Goal: Entertainment & Leisure: Browse casually

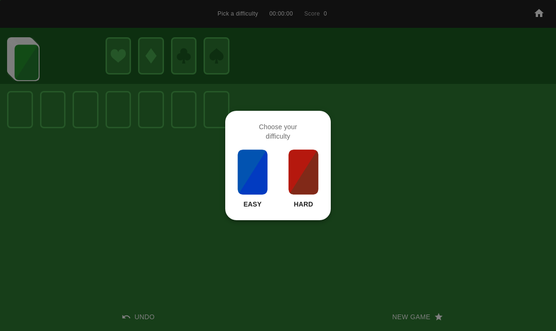
click at [309, 158] on img at bounding box center [304, 172] width 32 height 47
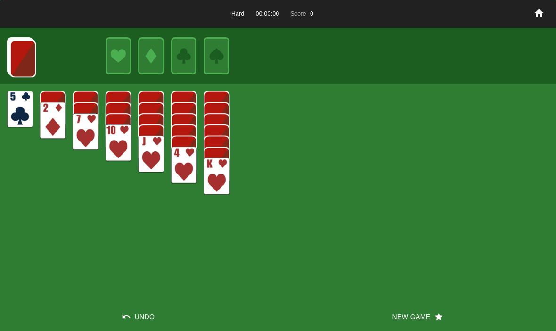
click at [295, 177] on div "Hard 00:00:00 Score 0 Undo New Game" at bounding box center [278, 165] width 556 height 331
click at [423, 311] on button "New Game" at bounding box center [417, 317] width 278 height 28
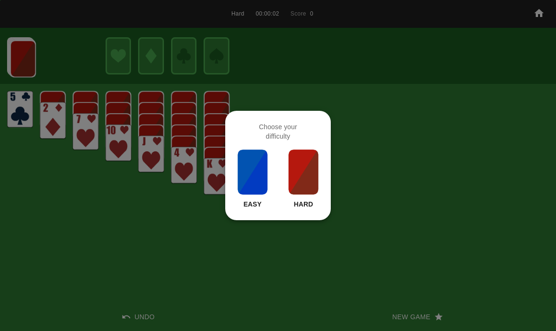
click at [289, 150] on img at bounding box center [304, 172] width 32 height 47
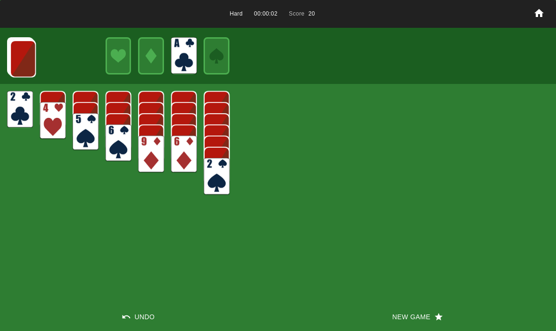
click at [33, 63] on img at bounding box center [23, 58] width 26 height 37
click at [20, 54] on img at bounding box center [23, 58] width 26 height 37
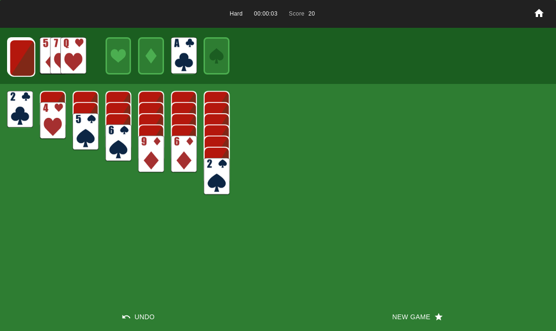
click at [21, 52] on img at bounding box center [22, 58] width 26 height 37
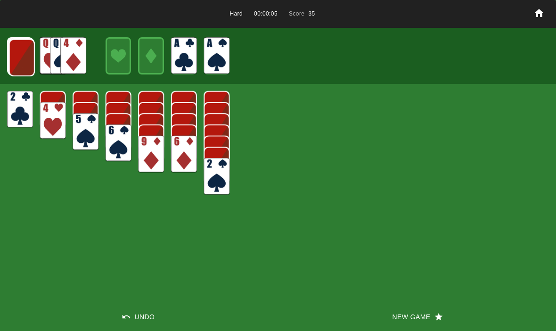
click at [28, 61] on img at bounding box center [22, 57] width 26 height 37
click at [25, 53] on img at bounding box center [21, 57] width 26 height 37
click at [20, 56] on img at bounding box center [21, 56] width 26 height 37
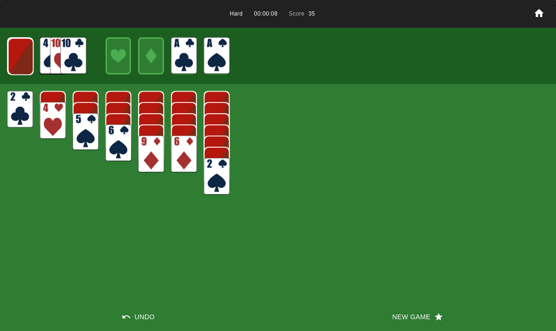
click at [22, 59] on img at bounding box center [21, 56] width 26 height 37
click at [18, 56] on img at bounding box center [20, 56] width 25 height 37
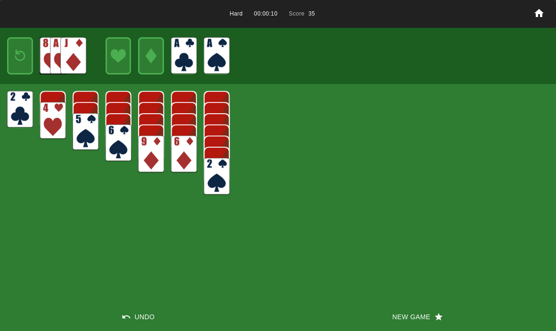
click at [25, 55] on img at bounding box center [20, 56] width 16 height 22
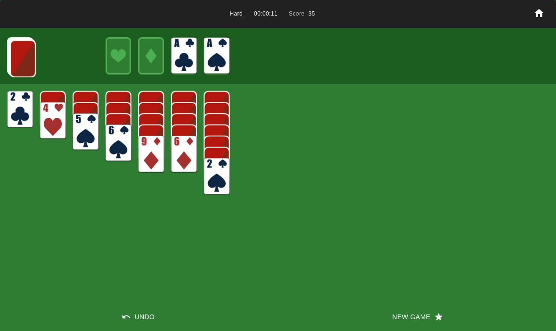
click at [16, 54] on img at bounding box center [23, 58] width 26 height 37
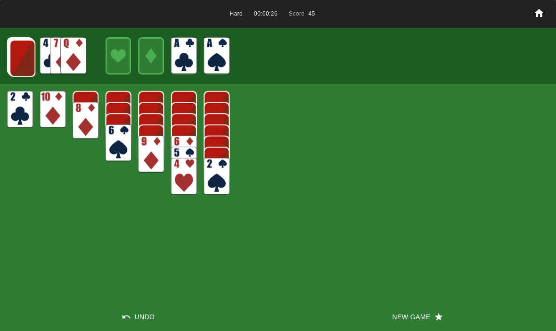
click at [22, 50] on img at bounding box center [22, 58] width 26 height 37
click at [22, 58] on img at bounding box center [22, 57] width 26 height 37
click at [27, 64] on img at bounding box center [22, 57] width 26 height 37
click at [25, 57] on img at bounding box center [21, 57] width 26 height 37
click at [22, 55] on img at bounding box center [21, 56] width 26 height 37
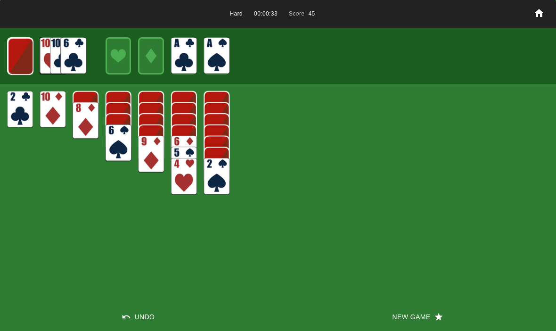
click at [24, 65] on img at bounding box center [21, 56] width 26 height 37
click at [16, 44] on img at bounding box center [20, 55] width 26 height 37
click at [21, 56] on img at bounding box center [20, 56] width 16 height 22
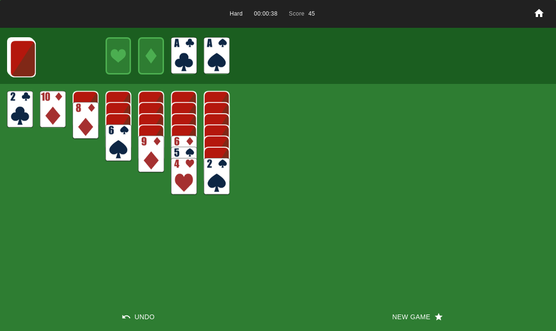
click at [19, 54] on img at bounding box center [23, 58] width 26 height 37
click at [22, 58] on img at bounding box center [22, 58] width 26 height 37
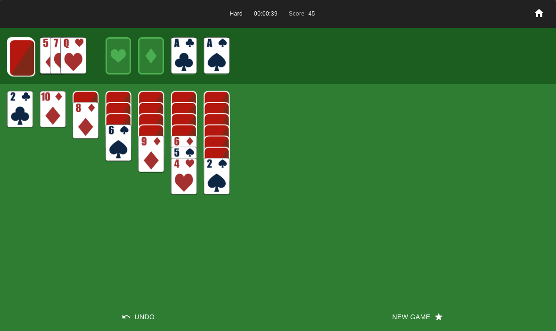
click at [23, 57] on img at bounding box center [22, 57] width 26 height 37
click at [18, 51] on img at bounding box center [22, 57] width 26 height 37
click at [18, 57] on img at bounding box center [21, 57] width 26 height 37
click at [21, 58] on img at bounding box center [21, 56] width 26 height 37
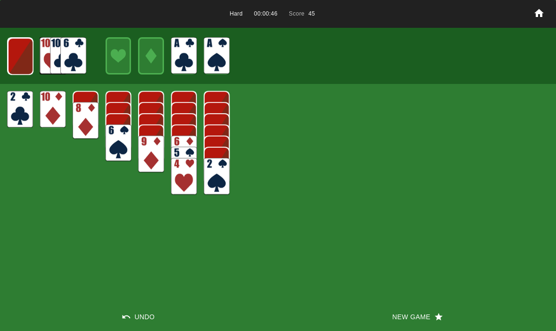
click at [20, 59] on img at bounding box center [21, 56] width 26 height 37
click at [24, 62] on img at bounding box center [20, 55] width 26 height 37
click at [17, 55] on img at bounding box center [20, 56] width 16 height 22
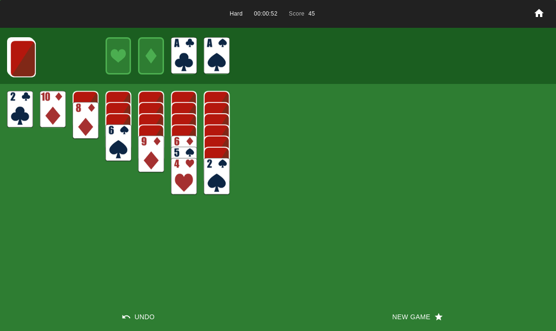
click at [414, 328] on button "New Game" at bounding box center [417, 317] width 278 height 28
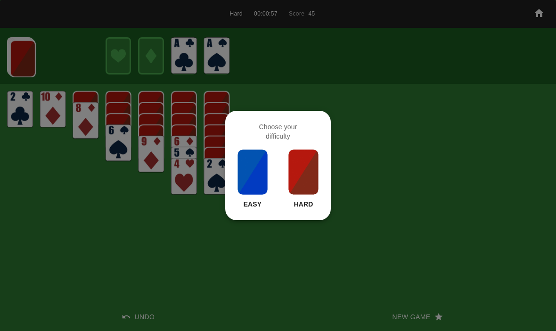
click at [295, 167] on img at bounding box center [304, 172] width 32 height 47
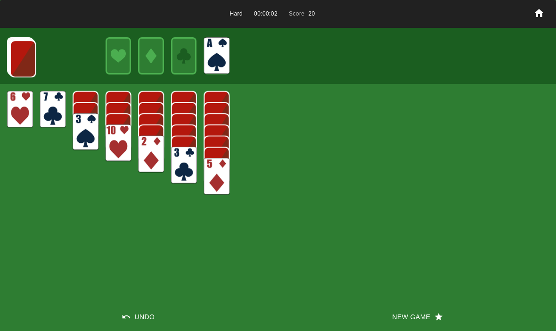
click at [25, 53] on img at bounding box center [23, 58] width 26 height 37
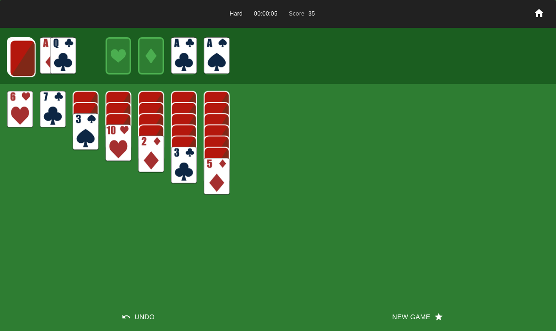
click at [20, 58] on img at bounding box center [23, 58] width 26 height 37
click at [17, 57] on img at bounding box center [22, 58] width 26 height 37
click at [20, 68] on img at bounding box center [22, 57] width 26 height 37
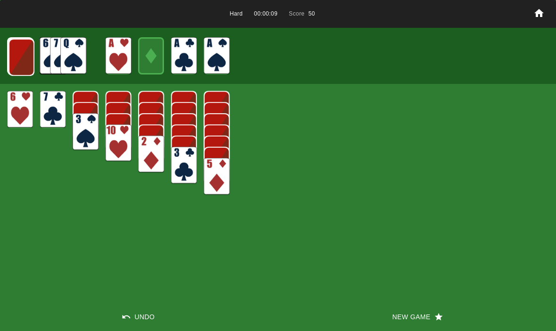
click at [24, 63] on img at bounding box center [21, 57] width 26 height 37
click at [21, 56] on img at bounding box center [21, 56] width 26 height 37
click at [21, 59] on img at bounding box center [21, 56] width 26 height 37
click at [18, 55] on img at bounding box center [20, 56] width 25 height 37
click at [18, 53] on img at bounding box center [20, 56] width 16 height 22
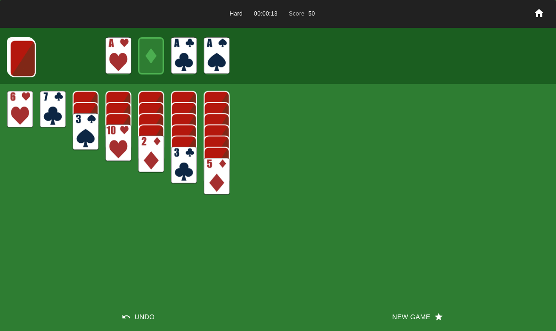
click at [19, 58] on img at bounding box center [23, 58] width 26 height 37
click at [20, 60] on img at bounding box center [22, 58] width 26 height 37
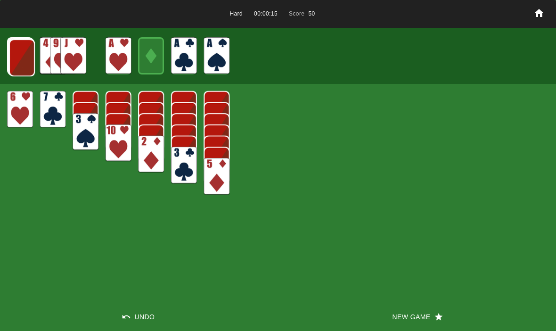
click at [23, 54] on img at bounding box center [22, 57] width 26 height 37
click at [19, 54] on img at bounding box center [21, 57] width 26 height 37
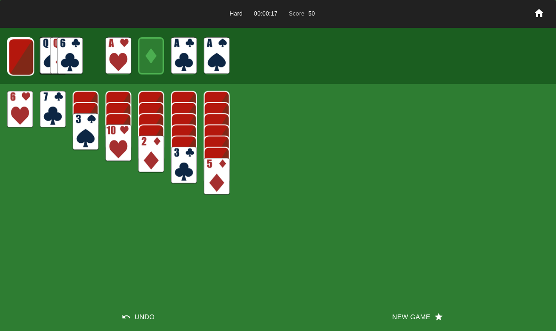
click at [19, 52] on img at bounding box center [21, 56] width 26 height 37
click at [19, 51] on img at bounding box center [21, 56] width 26 height 37
click at [19, 50] on img at bounding box center [20, 56] width 25 height 37
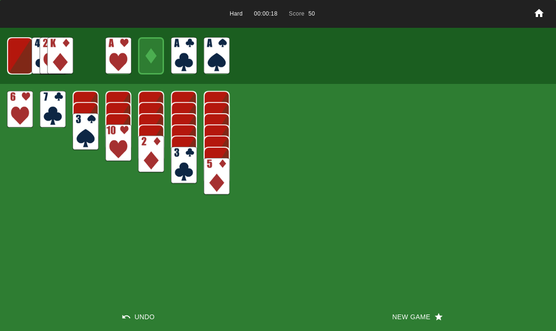
click at [20, 50] on img at bounding box center [19, 55] width 25 height 37
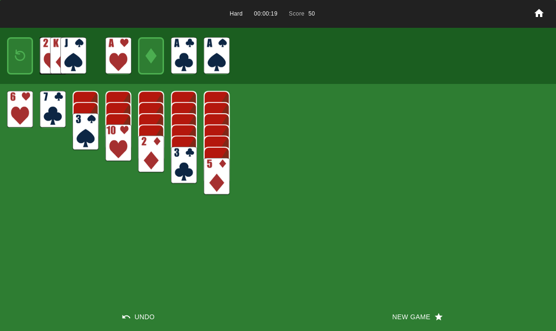
click at [17, 52] on img at bounding box center [20, 56] width 16 height 22
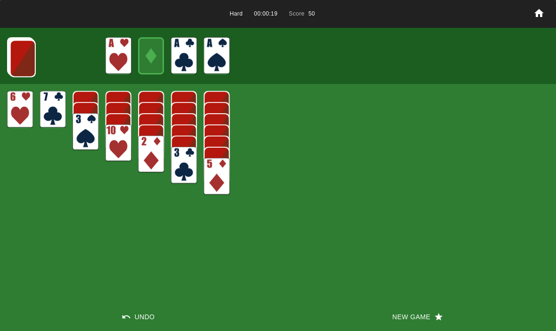
click at [17, 53] on img at bounding box center [23, 58] width 26 height 37
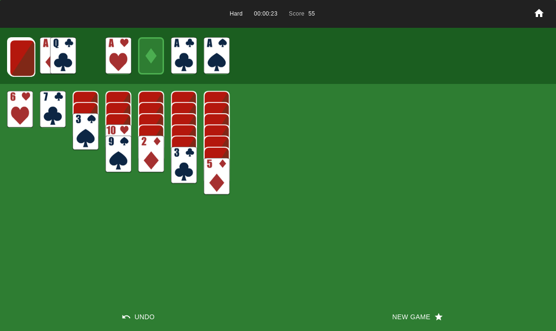
click at [21, 61] on img at bounding box center [22, 58] width 26 height 37
click at [23, 57] on img at bounding box center [22, 57] width 26 height 37
click at [26, 57] on img at bounding box center [21, 57] width 26 height 37
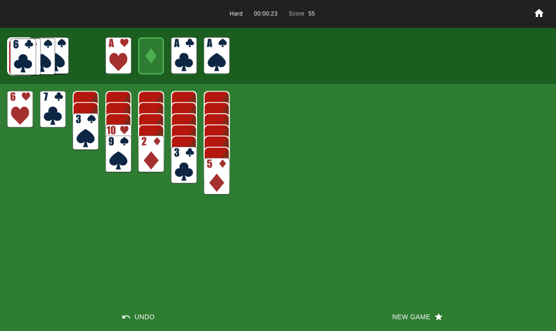
click at [32, 48] on img at bounding box center [21, 56] width 26 height 37
click at [27, 43] on img at bounding box center [21, 56] width 26 height 37
click at [21, 46] on img at bounding box center [20, 56] width 25 height 37
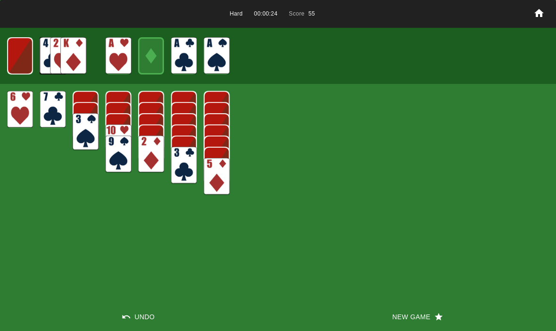
click at [26, 53] on img at bounding box center [19, 55] width 25 height 37
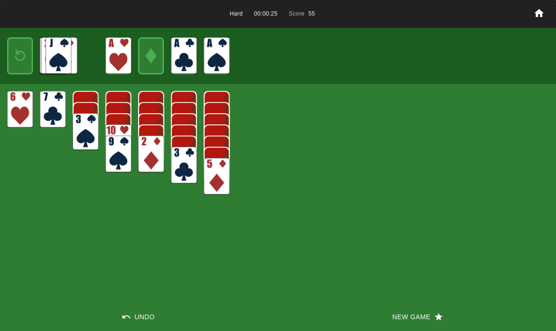
click at [24, 50] on img at bounding box center [20, 56] width 16 height 22
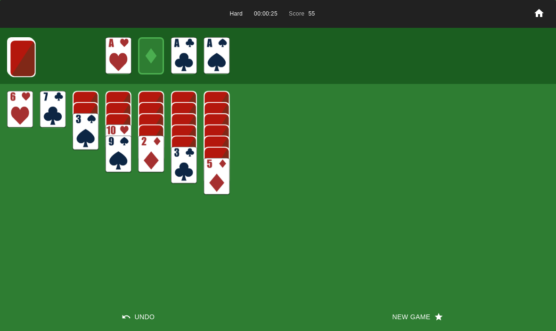
click at [17, 57] on img at bounding box center [23, 58] width 26 height 37
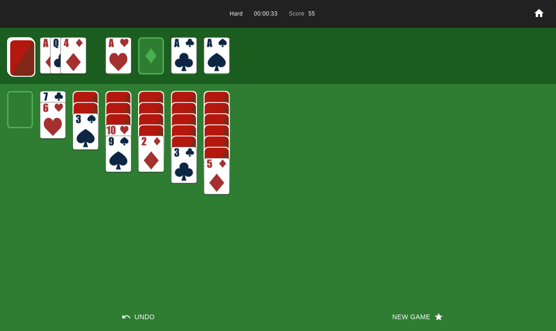
click at [20, 61] on img at bounding box center [22, 58] width 26 height 37
click at [20, 53] on img at bounding box center [22, 57] width 26 height 37
click at [19, 57] on img at bounding box center [21, 57] width 26 height 37
click at [15, 58] on img at bounding box center [21, 56] width 26 height 37
click at [20, 53] on img at bounding box center [21, 56] width 26 height 37
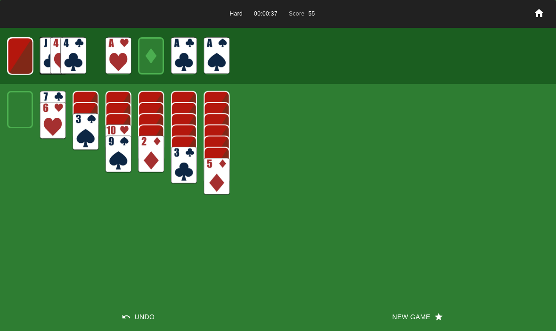
click at [21, 53] on img at bounding box center [20, 56] width 25 height 37
click at [24, 58] on img at bounding box center [20, 56] width 16 height 22
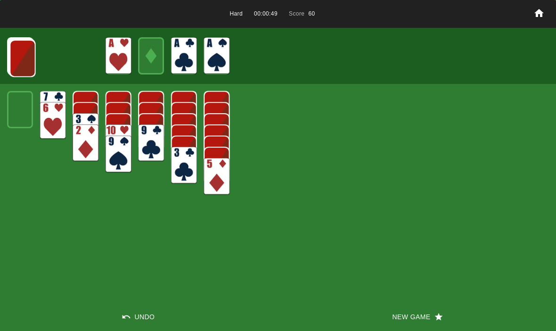
click at [24, 43] on img at bounding box center [23, 58] width 26 height 37
click at [21, 50] on img at bounding box center [22, 58] width 26 height 37
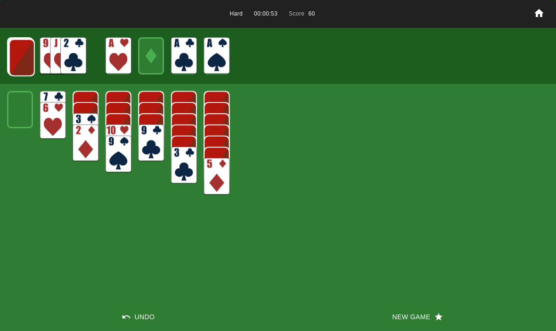
click at [23, 54] on img at bounding box center [22, 57] width 26 height 37
click at [25, 60] on img at bounding box center [21, 57] width 26 height 37
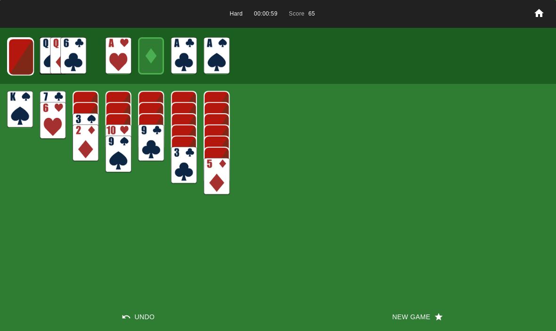
click at [21, 58] on img at bounding box center [21, 56] width 26 height 37
click at [10, 58] on img at bounding box center [21, 56] width 26 height 37
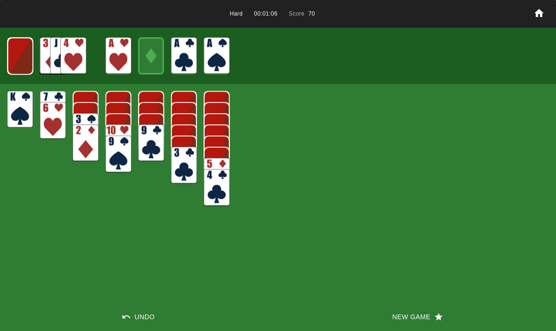
click at [17, 54] on img at bounding box center [20, 56] width 25 height 37
click at [21, 47] on img at bounding box center [20, 56] width 16 height 22
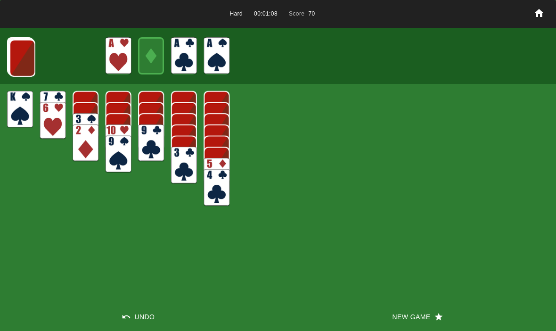
click at [20, 53] on img at bounding box center [22, 58] width 26 height 37
click at [26, 65] on img at bounding box center [22, 57] width 26 height 37
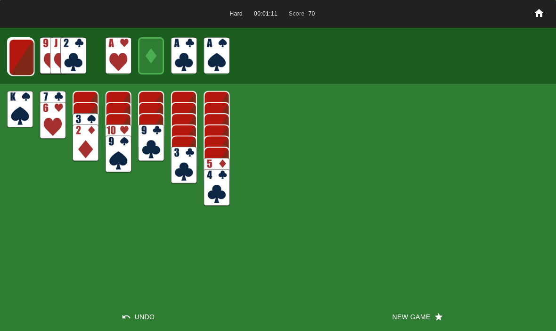
click at [21, 60] on img at bounding box center [21, 57] width 26 height 37
click at [21, 58] on img at bounding box center [21, 56] width 26 height 37
click at [18, 57] on img at bounding box center [21, 56] width 26 height 37
click at [17, 53] on img at bounding box center [20, 56] width 25 height 37
click at [24, 58] on img at bounding box center [19, 55] width 25 height 37
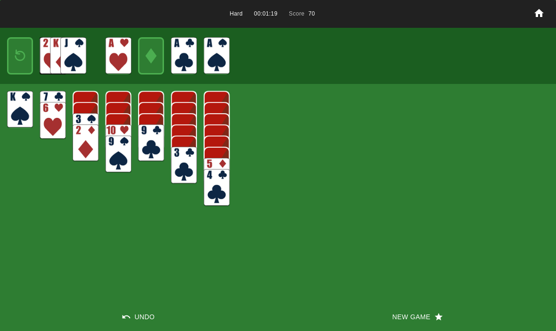
click at [14, 52] on img at bounding box center [20, 56] width 16 height 22
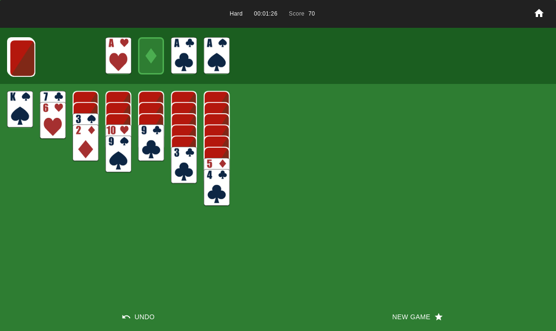
click at [403, 315] on button "New Game" at bounding box center [417, 317] width 278 height 28
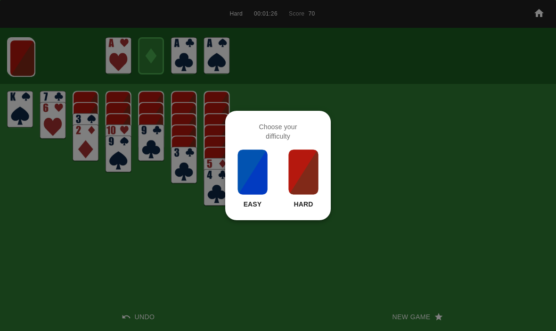
click at [315, 194] on img at bounding box center [304, 172] width 32 height 47
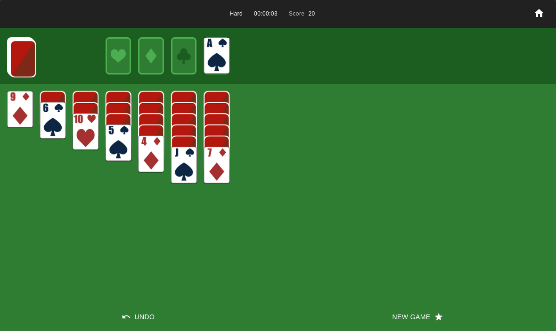
click at [26, 68] on img at bounding box center [23, 58] width 26 height 37
click at [22, 64] on img at bounding box center [23, 58] width 26 height 37
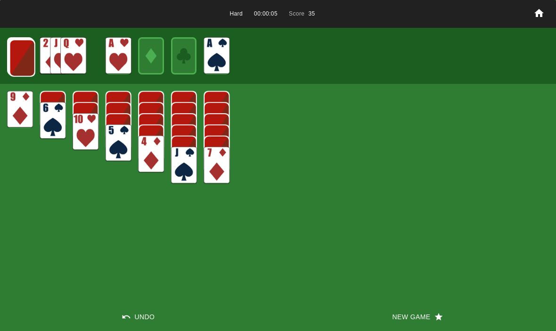
click at [19, 57] on img at bounding box center [22, 58] width 26 height 37
click at [21, 56] on img at bounding box center [22, 57] width 26 height 37
click at [20, 48] on img at bounding box center [21, 57] width 26 height 37
click at [17, 61] on img at bounding box center [21, 56] width 26 height 37
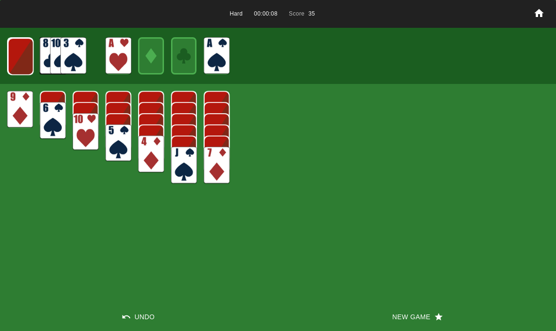
click at [17, 57] on img at bounding box center [21, 56] width 26 height 37
click at [18, 54] on img at bounding box center [20, 56] width 25 height 37
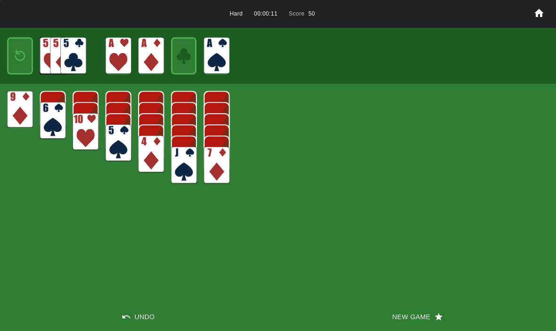
click at [23, 58] on img at bounding box center [20, 56] width 16 height 22
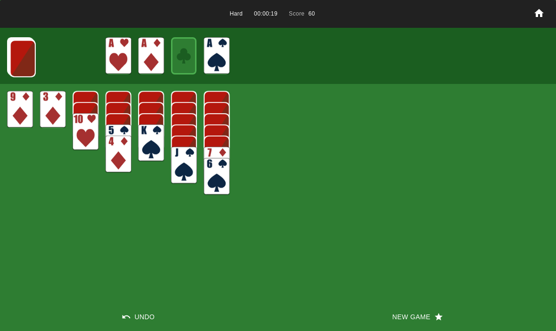
click at [23, 66] on img at bounding box center [23, 58] width 26 height 37
click at [33, 57] on img at bounding box center [22, 58] width 26 height 37
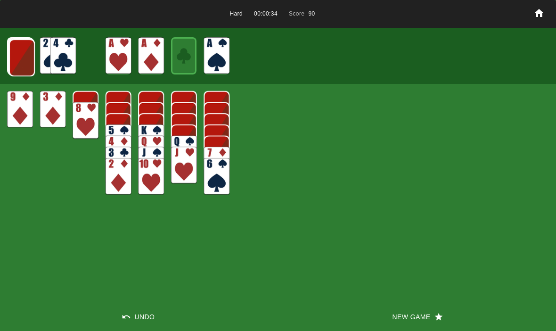
click at [19, 55] on img at bounding box center [22, 57] width 26 height 37
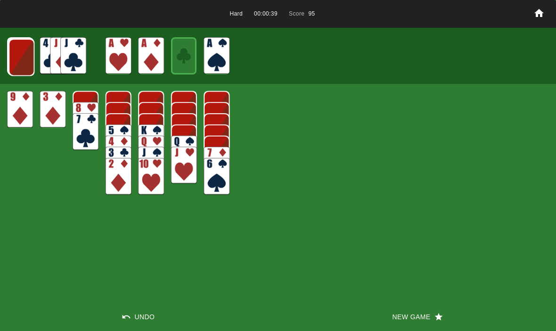
click at [18, 50] on img at bounding box center [21, 57] width 26 height 37
click at [18, 59] on img at bounding box center [21, 56] width 26 height 37
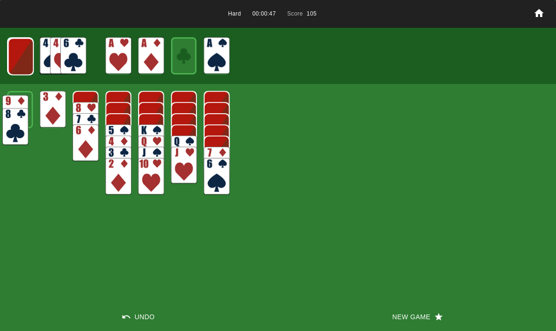
click at [20, 95] on img at bounding box center [15, 113] width 26 height 37
click at [14, 49] on img at bounding box center [21, 56] width 26 height 37
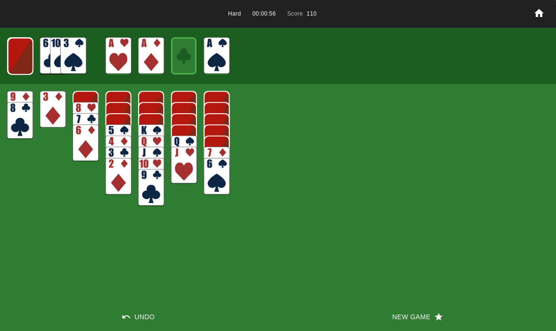
click at [18, 55] on img at bounding box center [20, 56] width 25 height 37
click at [11, 61] on img at bounding box center [19, 55] width 25 height 37
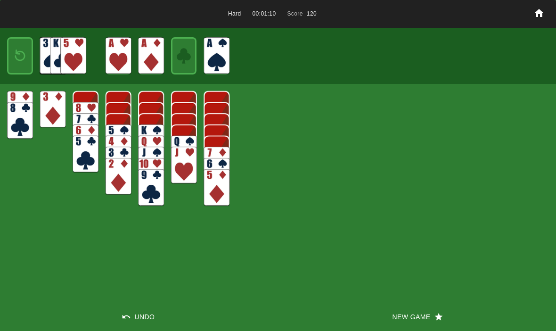
click at [17, 49] on img at bounding box center [20, 56] width 16 height 22
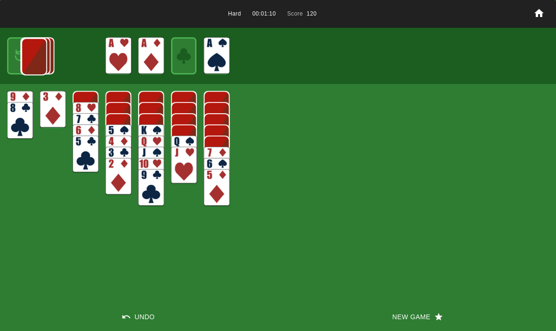
click at [21, 56] on img at bounding box center [34, 56] width 26 height 37
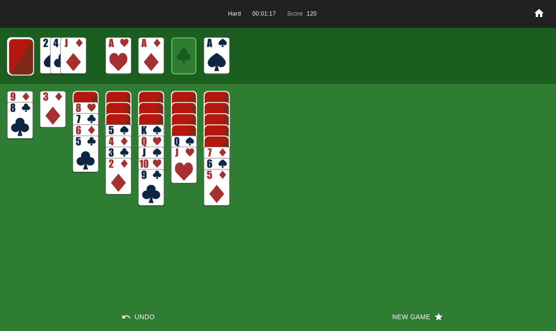
click at [19, 55] on img at bounding box center [21, 56] width 26 height 37
click at [25, 59] on img at bounding box center [21, 56] width 26 height 37
click at [18, 57] on img at bounding box center [20, 56] width 25 height 37
click at [19, 58] on img at bounding box center [20, 56] width 16 height 22
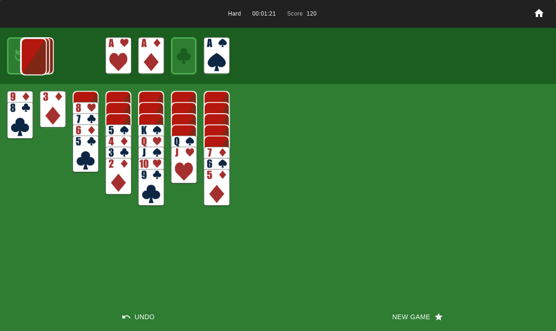
click at [21, 56] on img at bounding box center [33, 56] width 25 height 37
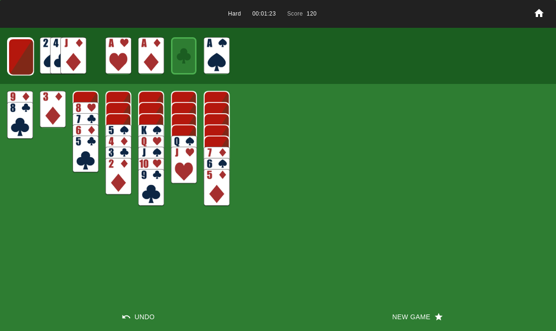
click at [17, 62] on img at bounding box center [21, 56] width 26 height 37
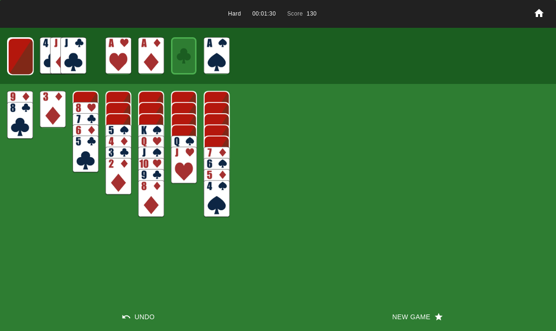
click at [19, 48] on img at bounding box center [21, 56] width 26 height 37
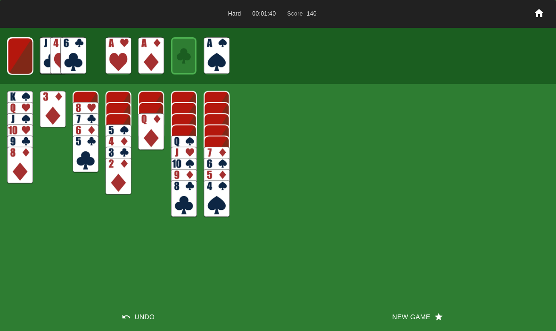
click at [18, 61] on img at bounding box center [20, 56] width 25 height 37
click at [25, 60] on img at bounding box center [20, 56] width 16 height 22
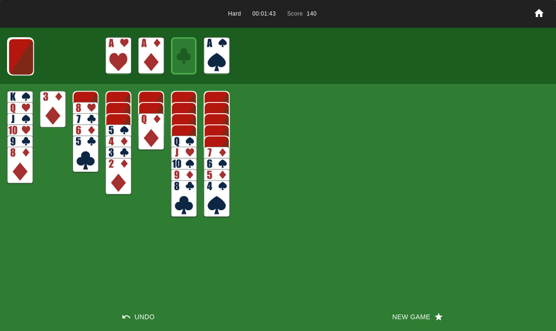
click at [23, 65] on img at bounding box center [21, 56] width 26 height 37
click at [25, 60] on img at bounding box center [21, 56] width 26 height 37
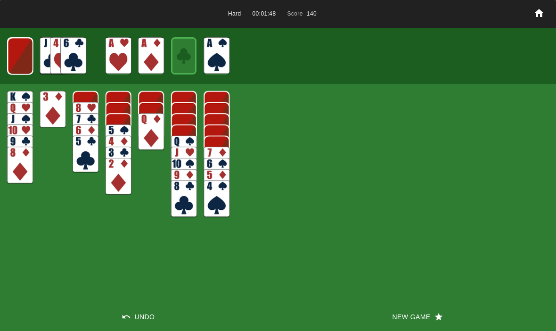
click at [22, 54] on img at bounding box center [20, 56] width 25 height 37
click at [17, 58] on img at bounding box center [20, 56] width 16 height 22
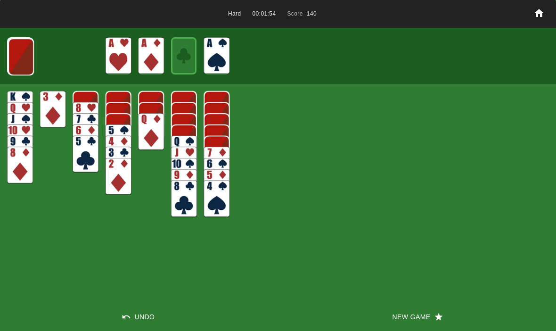
click at [17, 60] on img at bounding box center [21, 56] width 26 height 37
click at [19, 63] on img at bounding box center [21, 56] width 26 height 37
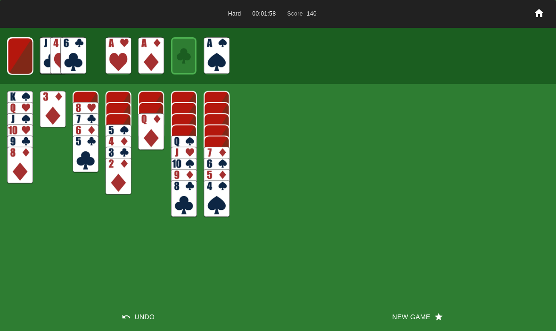
click at [17, 61] on img at bounding box center [20, 56] width 25 height 37
click at [391, 307] on button "New Game" at bounding box center [417, 317] width 278 height 28
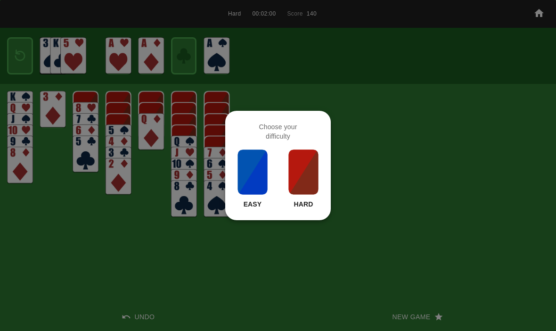
click at [302, 184] on img at bounding box center [304, 172] width 32 height 47
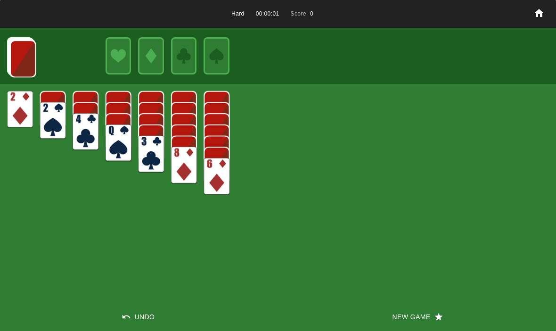
click at [407, 315] on button "New Game" at bounding box center [417, 317] width 278 height 28
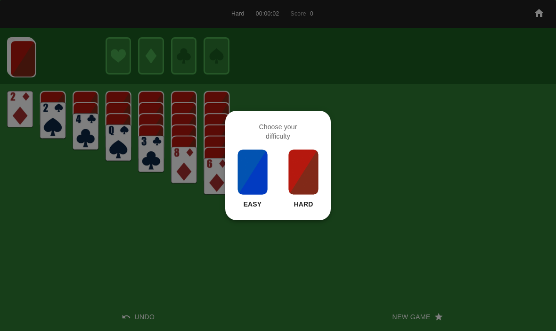
click at [284, 166] on div "Easy Hard" at bounding box center [278, 179] width 83 height 60
click at [298, 191] on img at bounding box center [304, 172] width 32 height 47
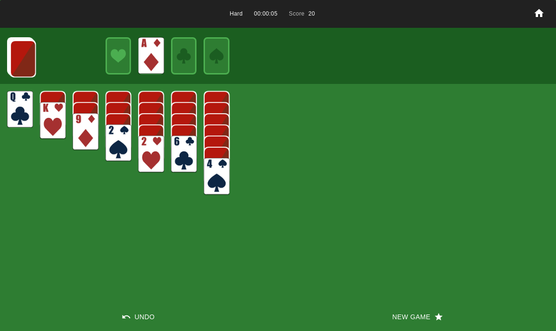
click at [25, 59] on img at bounding box center [23, 58] width 26 height 37
click at [25, 61] on img at bounding box center [23, 58] width 26 height 37
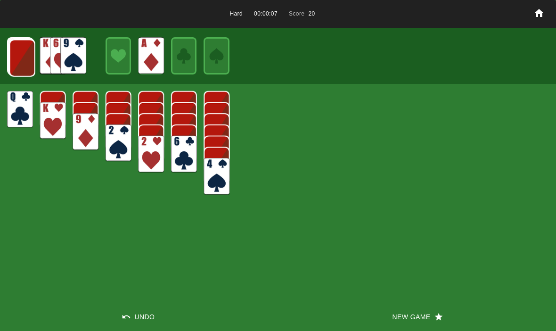
click at [24, 65] on img at bounding box center [22, 58] width 26 height 37
click at [17, 61] on img at bounding box center [22, 57] width 26 height 37
click at [25, 60] on img at bounding box center [21, 57] width 26 height 37
click at [19, 58] on img at bounding box center [21, 56] width 26 height 37
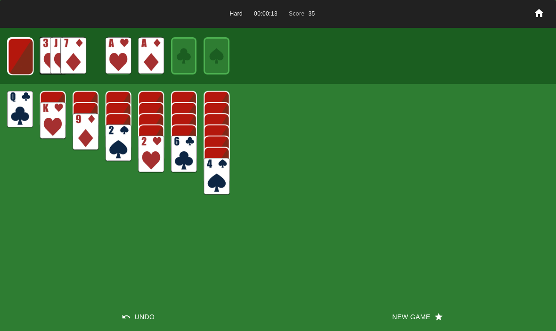
click at [33, 61] on img at bounding box center [21, 56] width 26 height 37
click at [16, 68] on img at bounding box center [20, 56] width 25 height 37
click at [12, 69] on div at bounding box center [20, 55] width 26 height 37
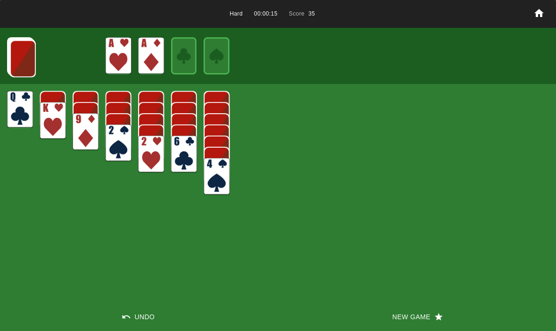
click at [12, 65] on img at bounding box center [23, 58] width 26 height 37
click at [17, 67] on img at bounding box center [22, 58] width 26 height 37
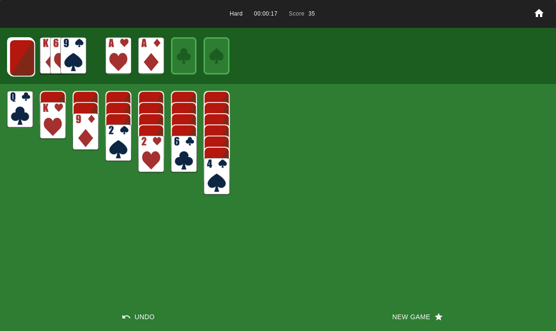
click at [16, 59] on img at bounding box center [22, 57] width 26 height 37
click at [19, 63] on img at bounding box center [22, 57] width 26 height 37
click at [21, 68] on img at bounding box center [21, 57] width 26 height 37
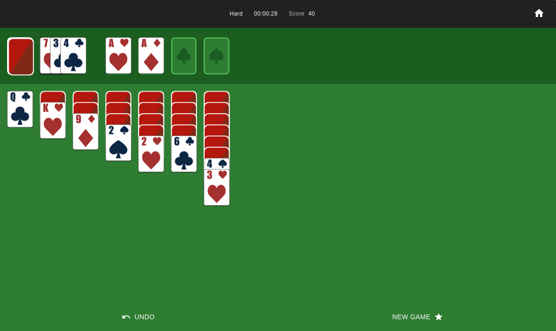
click at [17, 50] on img at bounding box center [21, 56] width 26 height 37
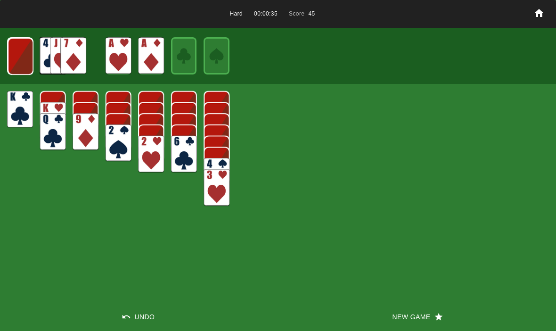
click at [19, 58] on img at bounding box center [21, 56] width 26 height 37
click at [23, 59] on img at bounding box center [20, 55] width 26 height 37
click at [18, 53] on img at bounding box center [20, 56] width 16 height 22
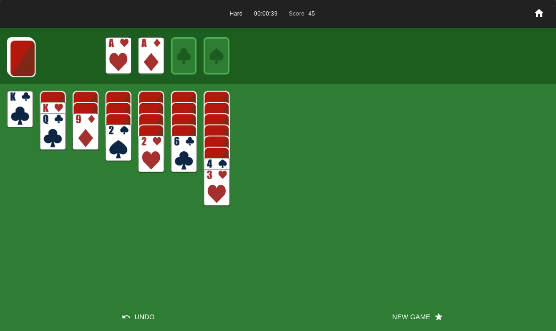
click at [25, 57] on img at bounding box center [23, 58] width 26 height 37
click at [28, 55] on img at bounding box center [22, 58] width 26 height 37
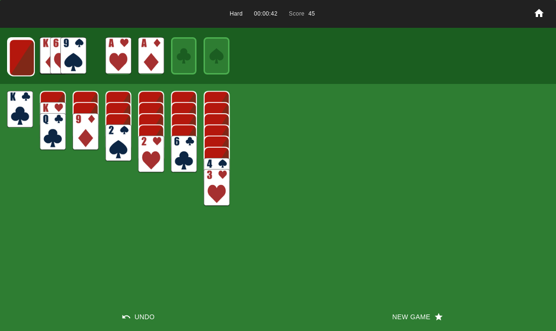
click at [21, 61] on img at bounding box center [22, 57] width 26 height 37
click at [21, 56] on img at bounding box center [21, 57] width 26 height 37
click at [21, 57] on img at bounding box center [21, 56] width 26 height 37
click at [23, 60] on img at bounding box center [21, 56] width 26 height 37
click at [22, 58] on img at bounding box center [20, 56] width 25 height 37
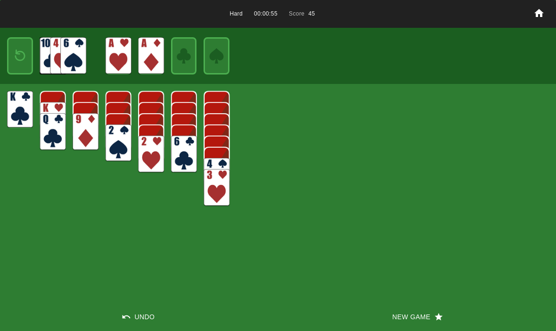
click at [16, 71] on div at bounding box center [20, 55] width 26 height 37
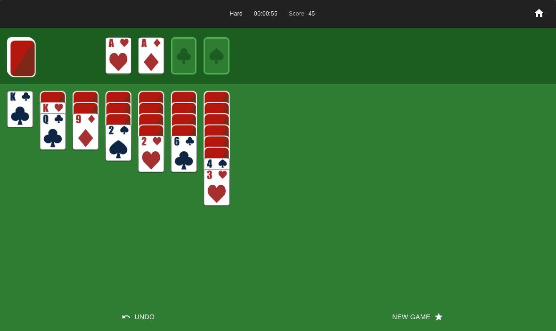
click at [17, 57] on img at bounding box center [23, 58] width 26 height 37
click at [20, 58] on img at bounding box center [22, 58] width 26 height 37
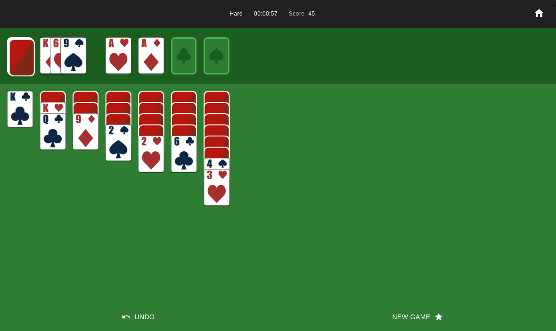
click at [22, 60] on img at bounding box center [22, 57] width 26 height 37
click at [23, 56] on img at bounding box center [21, 57] width 26 height 37
click at [13, 54] on img at bounding box center [21, 56] width 26 height 37
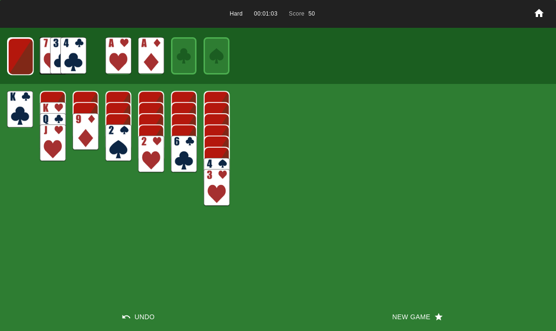
click at [17, 50] on img at bounding box center [21, 56] width 26 height 37
click at [22, 56] on img at bounding box center [20, 56] width 25 height 37
click at [19, 58] on img at bounding box center [20, 56] width 16 height 22
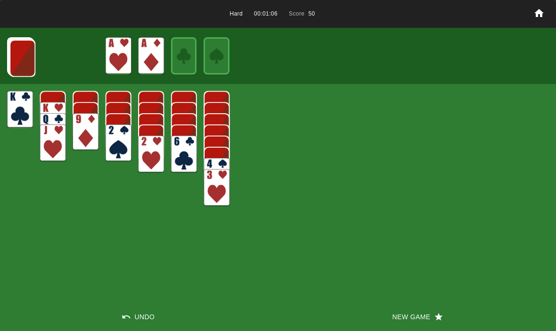
click at [16, 61] on img at bounding box center [22, 58] width 26 height 37
click at [23, 61] on img at bounding box center [22, 57] width 26 height 37
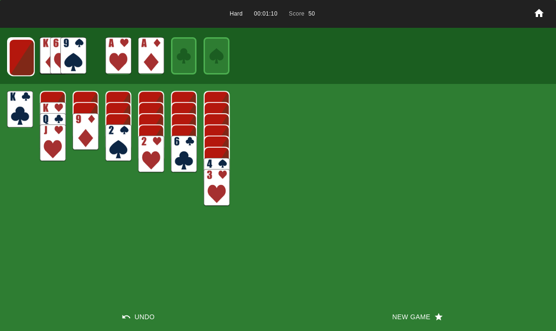
click at [16, 54] on img at bounding box center [22, 57] width 26 height 37
click at [19, 59] on img at bounding box center [21, 57] width 26 height 37
click at [14, 56] on img at bounding box center [21, 56] width 26 height 37
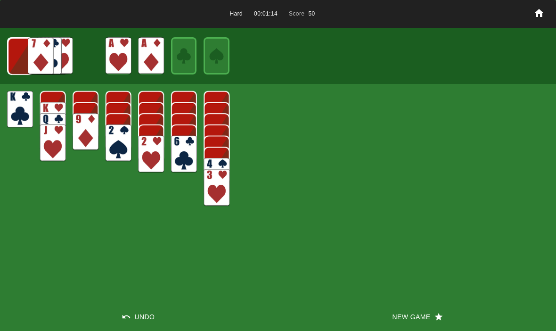
click at [17, 57] on img at bounding box center [21, 56] width 26 height 37
click at [22, 58] on img at bounding box center [20, 55] width 26 height 37
click at [17, 58] on img at bounding box center [20, 56] width 16 height 22
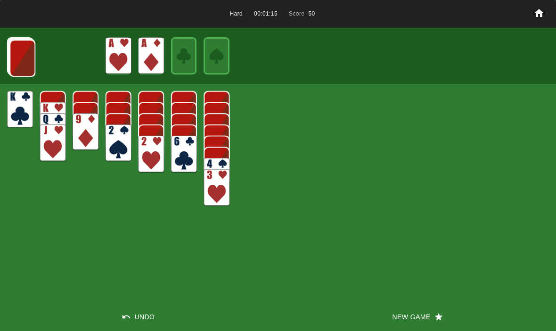
click at [19, 55] on img at bounding box center [22, 58] width 26 height 37
click at [22, 58] on img at bounding box center [22, 57] width 26 height 37
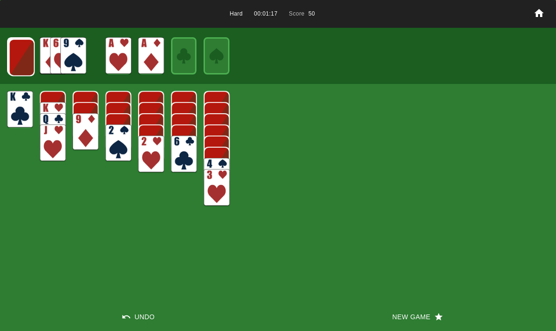
click at [24, 52] on img at bounding box center [22, 57] width 26 height 37
click at [21, 54] on img at bounding box center [21, 57] width 26 height 37
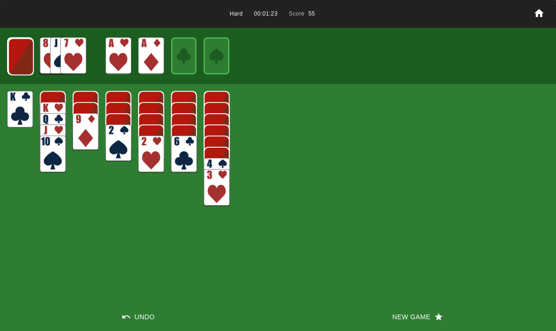
click at [14, 58] on img at bounding box center [21, 56] width 26 height 37
click at [15, 59] on img at bounding box center [21, 56] width 26 height 37
click at [12, 55] on img at bounding box center [20, 55] width 26 height 37
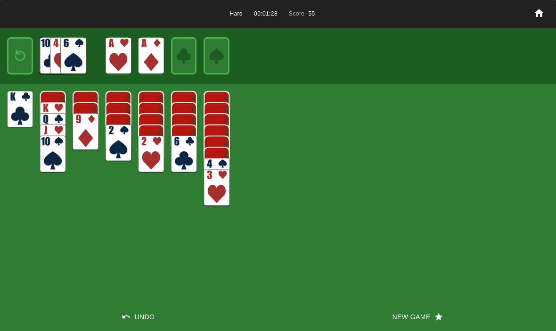
click at [14, 57] on img at bounding box center [20, 56] width 16 height 22
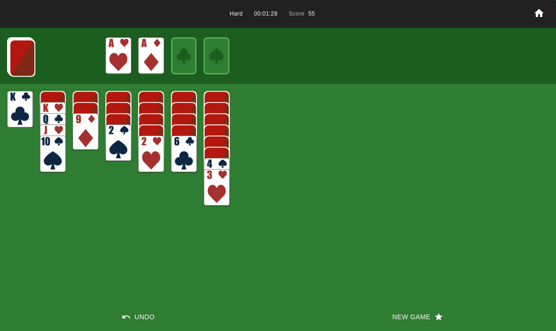
click at [19, 53] on img at bounding box center [22, 58] width 26 height 37
click at [25, 62] on img at bounding box center [22, 57] width 26 height 37
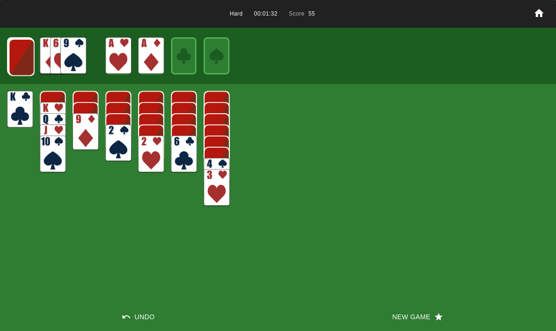
click at [20, 53] on img at bounding box center [21, 57] width 26 height 37
click at [17, 52] on img at bounding box center [21, 56] width 26 height 37
click at [16, 54] on img at bounding box center [21, 56] width 26 height 37
click at [12, 57] on img at bounding box center [20, 56] width 25 height 37
click at [13, 59] on img at bounding box center [19, 55] width 25 height 37
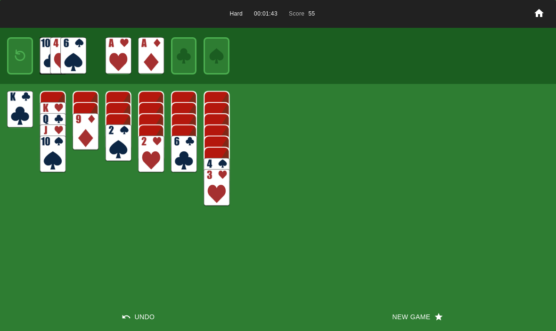
click at [406, 318] on button "New Game" at bounding box center [417, 317] width 278 height 28
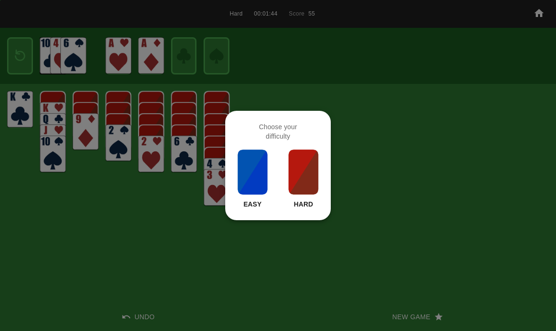
click at [305, 173] on img at bounding box center [304, 172] width 32 height 47
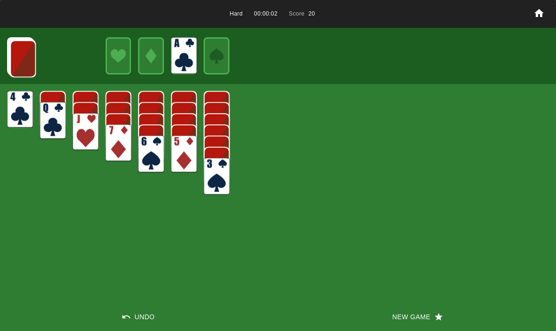
click at [29, 62] on img at bounding box center [23, 58] width 26 height 37
click at [25, 61] on img at bounding box center [23, 58] width 26 height 37
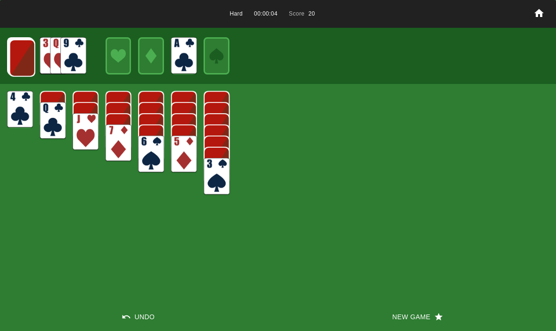
click at [23, 46] on img at bounding box center [22, 58] width 26 height 37
click at [18, 57] on img at bounding box center [22, 57] width 26 height 37
click at [16, 55] on img at bounding box center [21, 57] width 26 height 37
click at [16, 53] on img at bounding box center [21, 56] width 26 height 37
click at [18, 60] on img at bounding box center [21, 56] width 26 height 37
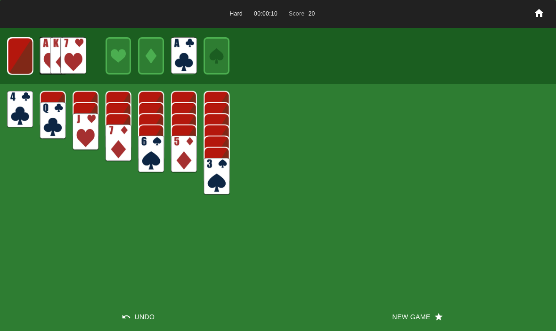
click at [18, 59] on img at bounding box center [20, 56] width 25 height 37
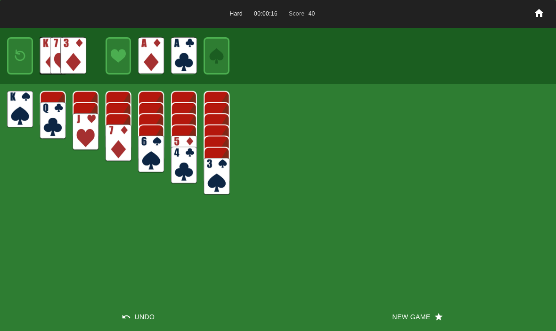
click at [19, 54] on img at bounding box center [20, 56] width 16 height 22
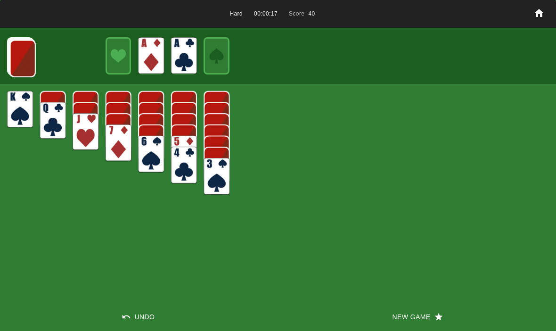
click at [16, 53] on img at bounding box center [23, 58] width 26 height 37
click at [19, 49] on img at bounding box center [22, 58] width 26 height 37
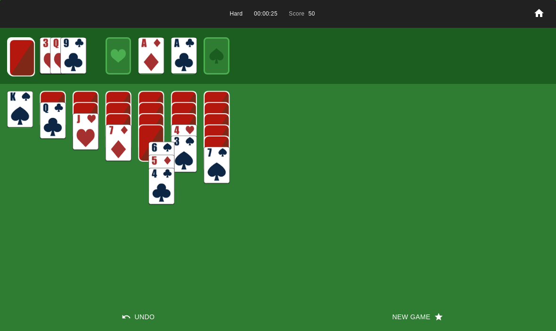
click at [149, 142] on img at bounding box center [162, 160] width 26 height 37
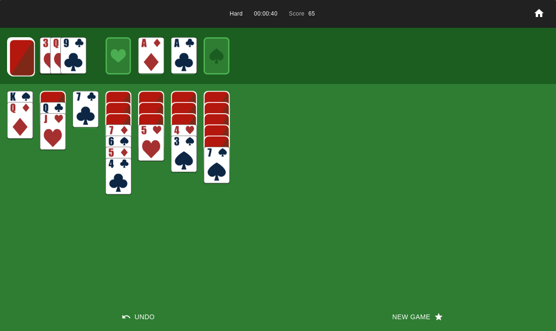
click at [21, 58] on img at bounding box center [22, 57] width 26 height 37
click at [17, 56] on img at bounding box center [21, 57] width 26 height 37
click at [16, 54] on img at bounding box center [21, 56] width 26 height 37
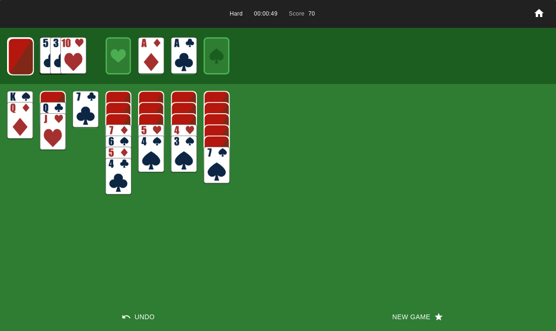
click at [23, 67] on img at bounding box center [21, 56] width 26 height 37
click at [21, 57] on img at bounding box center [20, 56] width 25 height 37
click at [16, 52] on img at bounding box center [19, 55] width 25 height 37
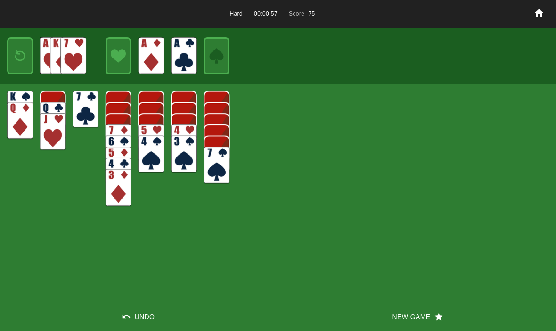
click at [23, 57] on img at bounding box center [20, 56] width 16 height 22
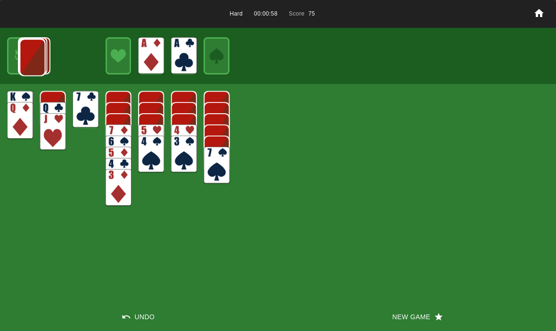
click at [19, 49] on img at bounding box center [31, 57] width 25 height 37
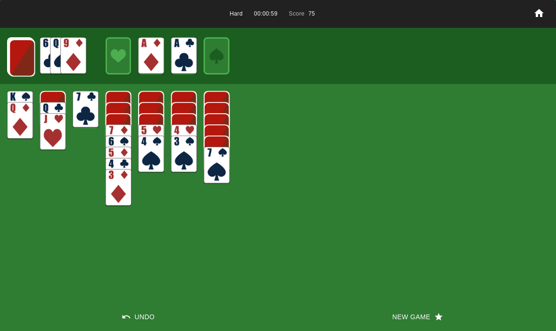
click at [21, 58] on img at bounding box center [22, 57] width 26 height 37
click at [12, 52] on img at bounding box center [22, 57] width 26 height 37
click at [12, 55] on img at bounding box center [21, 57] width 26 height 37
click at [7, 59] on div at bounding box center [20, 55] width 26 height 37
click at [16, 54] on img at bounding box center [21, 56] width 26 height 37
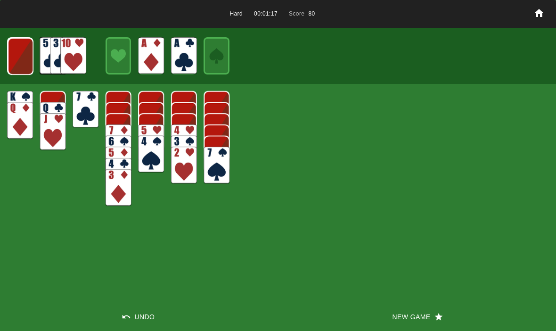
click at [14, 58] on img at bounding box center [21, 56] width 26 height 37
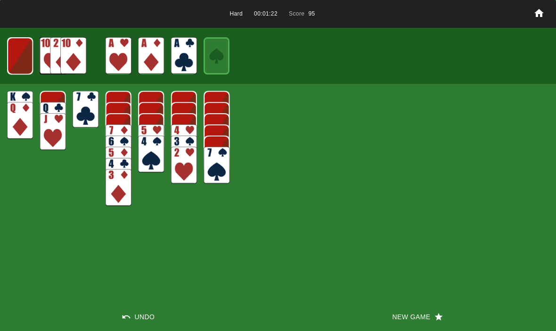
click at [15, 48] on img at bounding box center [20, 55] width 26 height 37
click at [20, 53] on img at bounding box center [20, 56] width 16 height 22
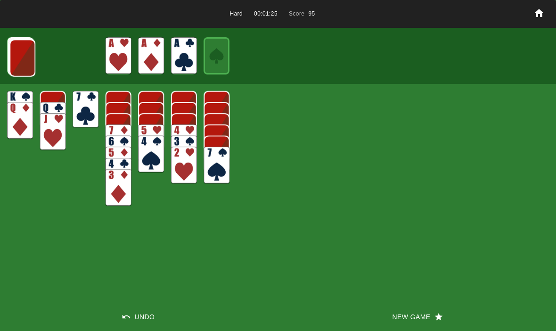
click at [21, 56] on img at bounding box center [22, 58] width 26 height 37
click at [20, 54] on img at bounding box center [22, 57] width 26 height 37
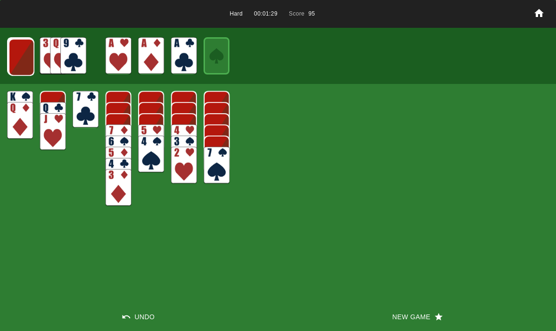
click at [19, 59] on img at bounding box center [21, 57] width 26 height 37
click at [16, 55] on img at bounding box center [21, 56] width 26 height 37
click at [17, 53] on img at bounding box center [21, 56] width 26 height 37
click at [16, 59] on img at bounding box center [20, 56] width 25 height 37
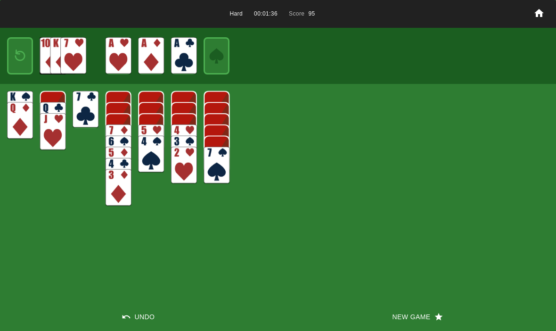
click at [19, 55] on img at bounding box center [20, 56] width 16 height 22
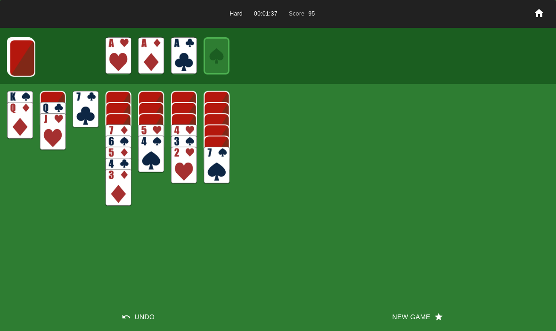
click at [397, 316] on button "New Game" at bounding box center [417, 317] width 278 height 28
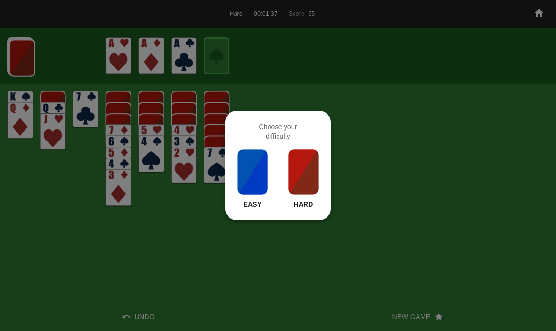
click at [299, 183] on img at bounding box center [304, 172] width 32 height 47
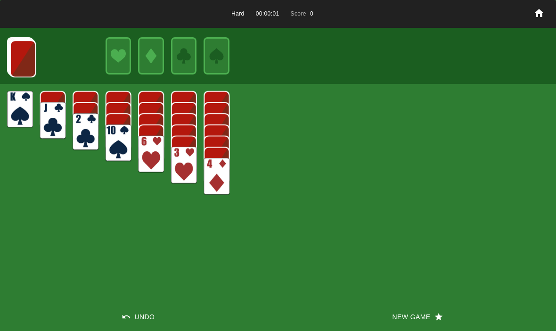
click at [421, 328] on button "New Game" at bounding box center [417, 317] width 278 height 28
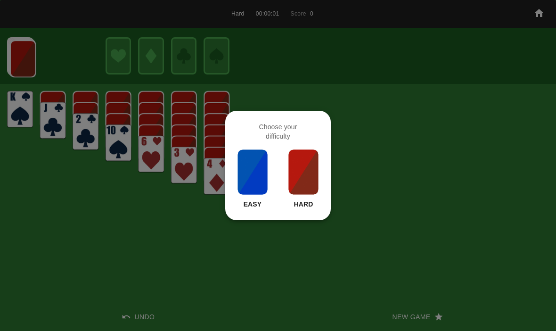
click at [304, 177] on img at bounding box center [304, 172] width 32 height 47
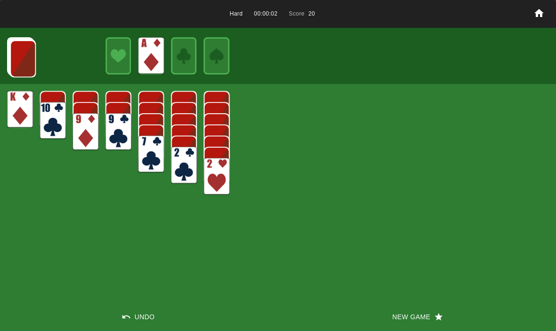
click at [22, 58] on img at bounding box center [23, 58] width 26 height 37
click at [18, 50] on img at bounding box center [23, 58] width 26 height 37
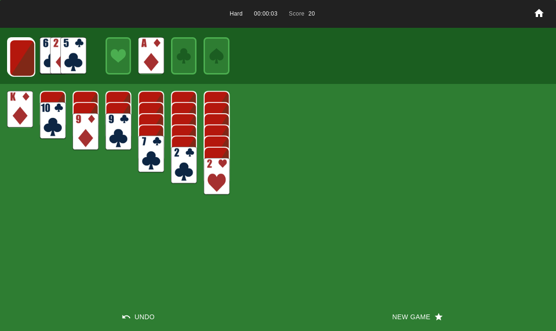
click at [21, 52] on img at bounding box center [22, 58] width 26 height 37
click at [16, 52] on img at bounding box center [22, 57] width 26 height 37
click at [25, 61] on img at bounding box center [21, 57] width 26 height 37
click at [18, 65] on img at bounding box center [21, 56] width 26 height 37
click at [16, 57] on img at bounding box center [21, 56] width 26 height 37
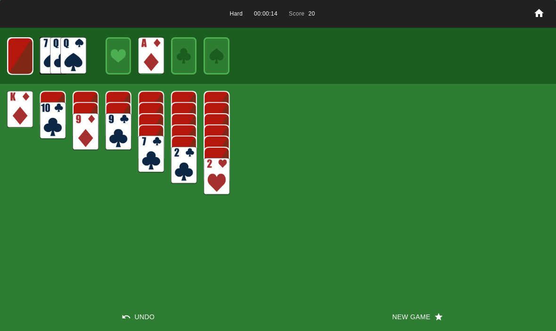
click at [22, 54] on img at bounding box center [20, 56] width 25 height 37
click at [18, 53] on img at bounding box center [20, 56] width 16 height 22
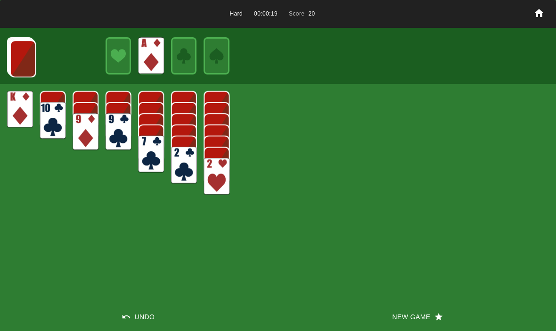
click at [21, 51] on img at bounding box center [23, 58] width 26 height 37
click at [19, 52] on img at bounding box center [23, 58] width 26 height 37
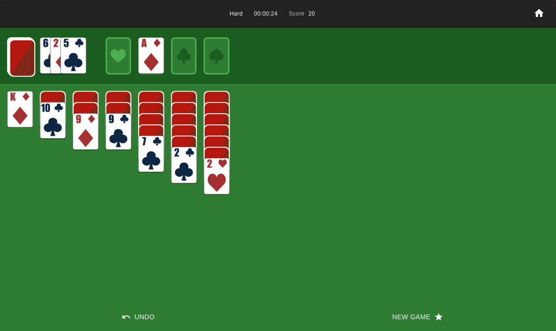
click at [19, 55] on img at bounding box center [22, 58] width 26 height 37
click at [23, 57] on img at bounding box center [22, 57] width 26 height 37
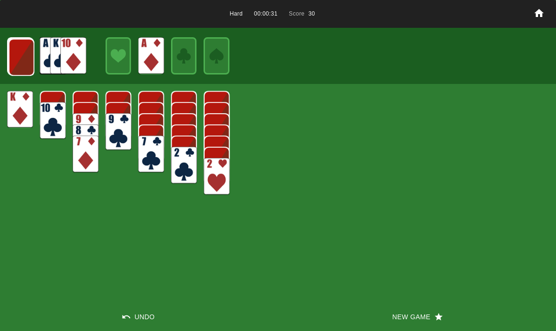
click at [22, 59] on img at bounding box center [21, 57] width 26 height 37
click at [23, 54] on img at bounding box center [21, 56] width 26 height 37
click at [24, 50] on img at bounding box center [21, 56] width 26 height 37
click at [22, 48] on img at bounding box center [20, 56] width 25 height 37
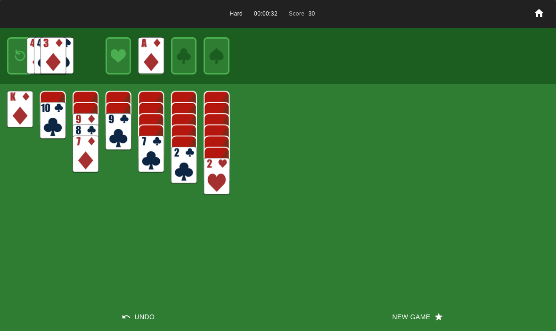
click at [20, 51] on img at bounding box center [20, 56] width 16 height 22
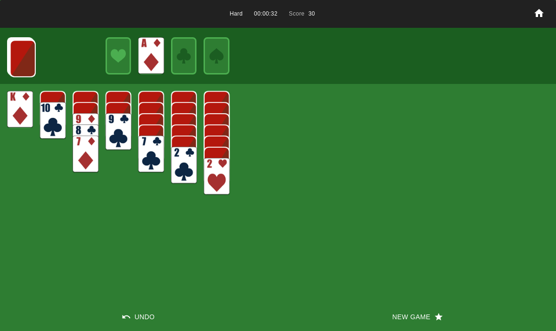
click at [19, 51] on img at bounding box center [23, 58] width 26 height 37
click at [21, 53] on img at bounding box center [22, 58] width 26 height 37
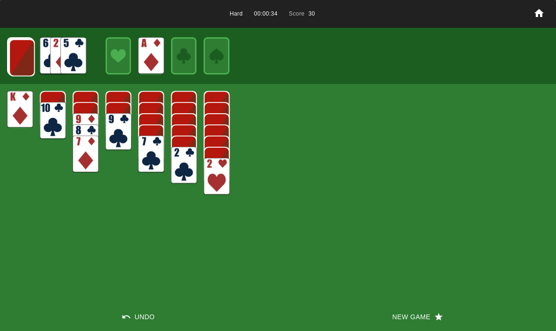
click at [20, 55] on img at bounding box center [22, 57] width 26 height 37
click at [21, 57] on img at bounding box center [21, 57] width 26 height 37
click at [17, 58] on img at bounding box center [21, 56] width 26 height 37
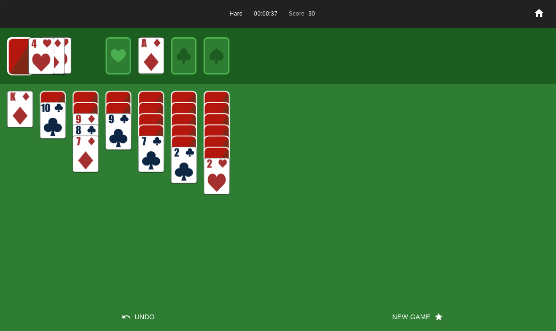
click at [17, 58] on img at bounding box center [21, 56] width 26 height 37
click at [15, 52] on img at bounding box center [20, 56] width 25 height 37
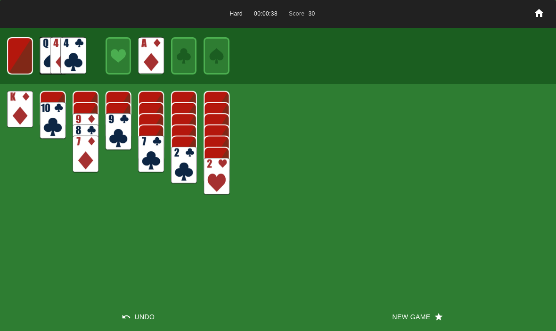
click at [17, 54] on img at bounding box center [19, 55] width 25 height 37
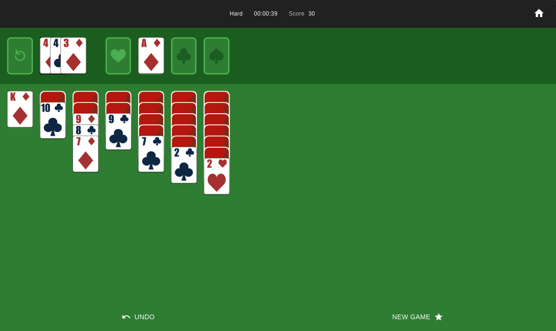
click at [20, 55] on img at bounding box center [20, 56] width 16 height 22
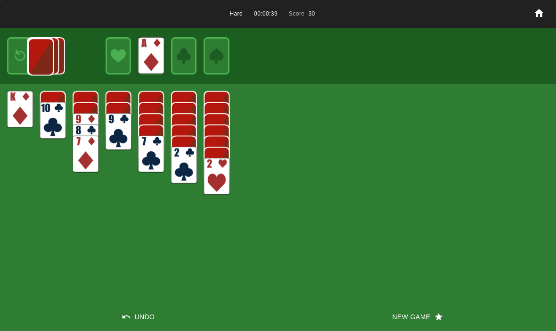
click at [32, 63] on img at bounding box center [41, 56] width 26 height 37
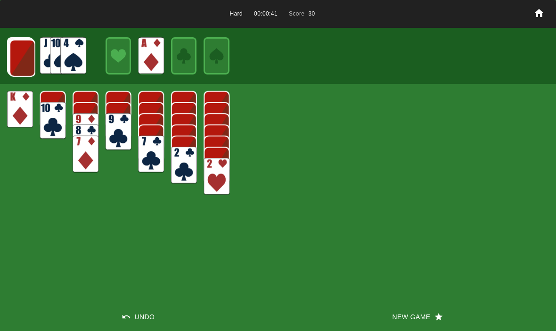
click at [17, 58] on img at bounding box center [22, 58] width 26 height 37
click at [18, 56] on img at bounding box center [22, 57] width 26 height 37
click at [19, 58] on img at bounding box center [21, 57] width 26 height 37
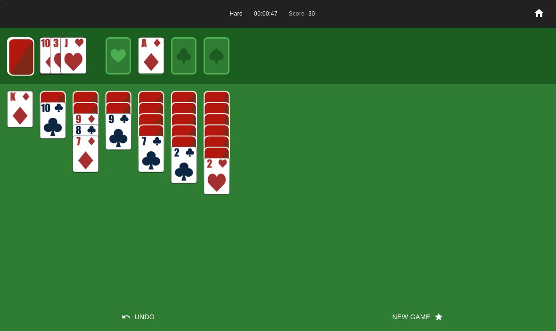
click at [29, 57] on img at bounding box center [21, 56] width 26 height 37
click at [29, 59] on img at bounding box center [21, 56] width 26 height 37
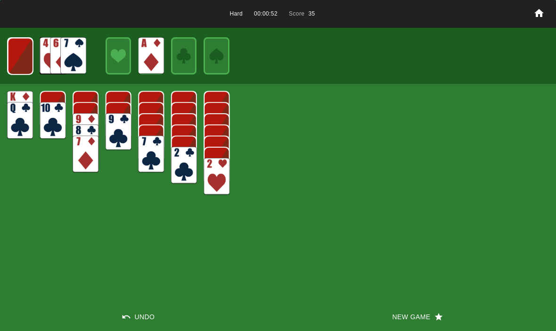
click at [20, 53] on img at bounding box center [20, 56] width 25 height 37
click at [20, 61] on img at bounding box center [19, 55] width 25 height 37
click at [23, 49] on img at bounding box center [20, 56] width 16 height 22
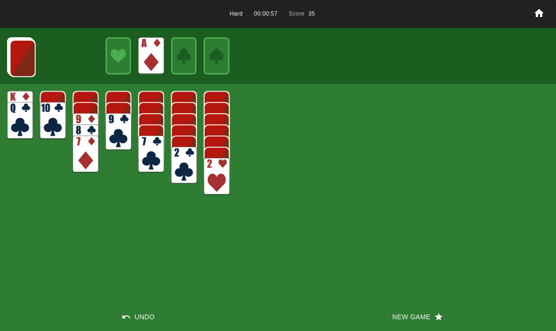
click at [20, 53] on img at bounding box center [23, 58] width 26 height 37
click at [25, 58] on img at bounding box center [22, 58] width 26 height 37
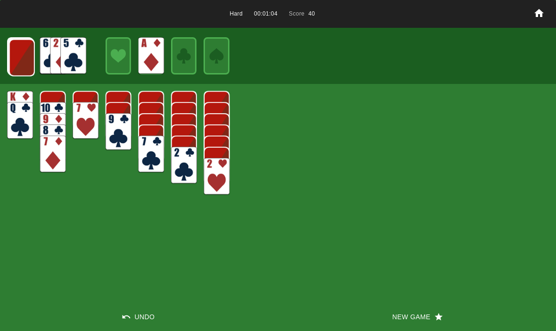
click at [17, 57] on img at bounding box center [22, 57] width 26 height 37
click at [21, 58] on img at bounding box center [21, 57] width 26 height 37
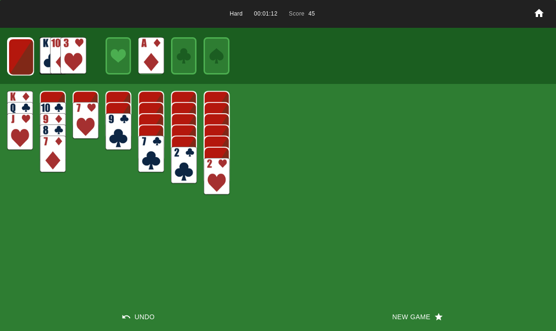
click at [11, 50] on img at bounding box center [21, 56] width 26 height 37
click at [20, 56] on img at bounding box center [21, 56] width 26 height 37
click at [25, 56] on img at bounding box center [20, 56] width 25 height 37
click at [25, 59] on img at bounding box center [20, 56] width 16 height 22
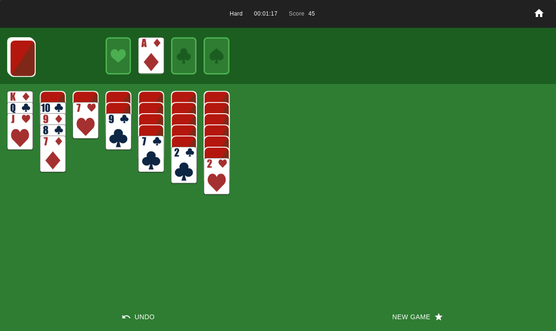
click at [20, 58] on img at bounding box center [23, 58] width 26 height 37
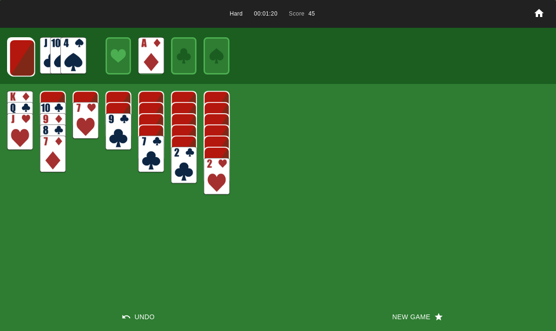
click at [14, 53] on img at bounding box center [22, 57] width 26 height 37
click at [20, 60] on img at bounding box center [22, 57] width 26 height 37
click at [400, 316] on button "New Game" at bounding box center [417, 317] width 278 height 28
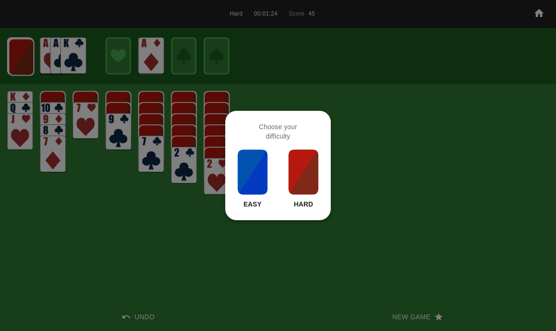
click at [289, 182] on img at bounding box center [304, 172] width 32 height 47
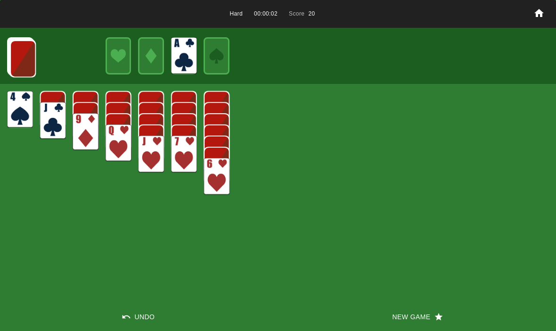
click at [32, 50] on img at bounding box center [23, 58] width 26 height 37
click at [17, 53] on img at bounding box center [23, 58] width 26 height 37
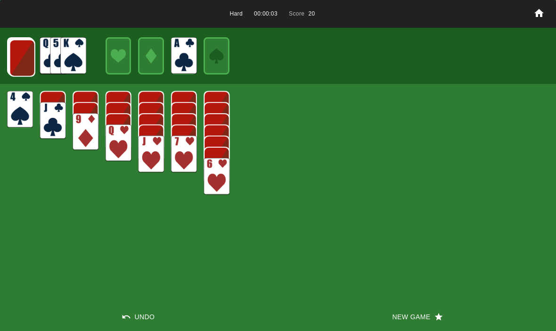
click at [14, 47] on img at bounding box center [22, 58] width 26 height 37
click at [21, 48] on img at bounding box center [22, 57] width 26 height 37
click at [17, 47] on img at bounding box center [21, 57] width 26 height 37
click at [17, 50] on img at bounding box center [21, 56] width 26 height 37
click at [20, 57] on img at bounding box center [21, 56] width 26 height 37
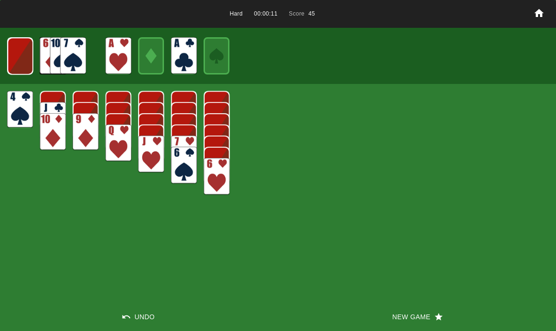
click at [28, 53] on img at bounding box center [20, 56] width 25 height 37
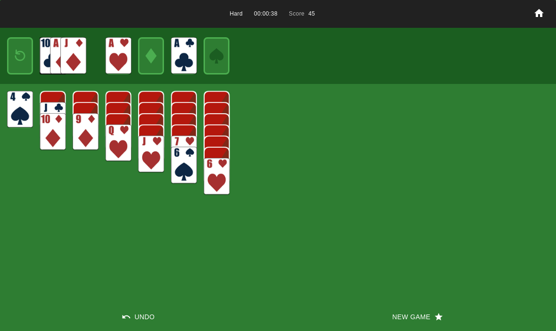
click at [22, 53] on img at bounding box center [20, 56] width 16 height 22
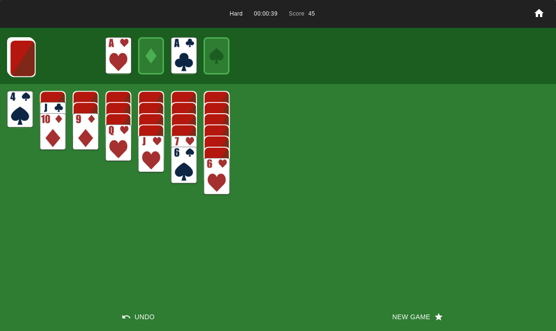
click at [13, 53] on img at bounding box center [23, 58] width 26 height 37
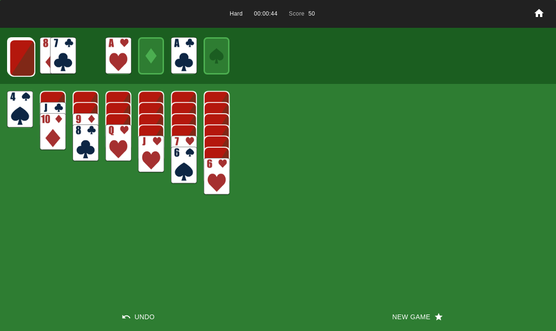
click at [16, 57] on img at bounding box center [22, 58] width 26 height 37
click at [13, 58] on img at bounding box center [22, 57] width 26 height 37
click at [23, 54] on img at bounding box center [21, 57] width 26 height 37
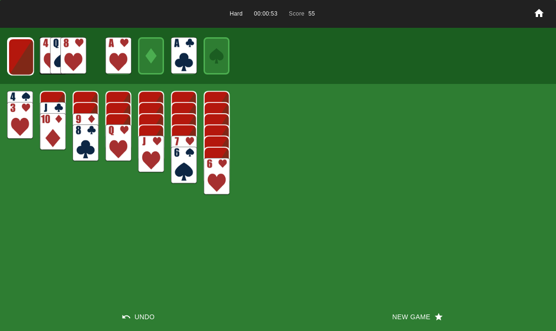
click at [14, 53] on img at bounding box center [21, 56] width 26 height 37
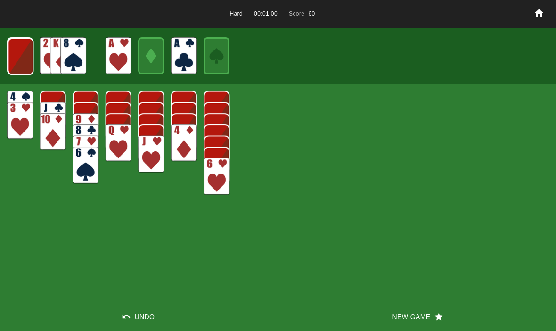
click at [14, 55] on img at bounding box center [21, 56] width 26 height 37
click at [8, 59] on img at bounding box center [20, 56] width 25 height 37
click at [17, 50] on img at bounding box center [20, 56] width 16 height 22
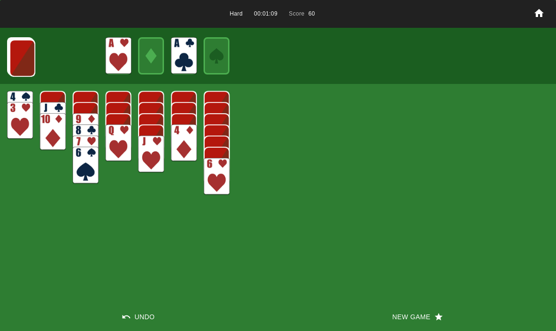
click at [12, 48] on img at bounding box center [22, 58] width 26 height 37
click at [17, 58] on img at bounding box center [22, 57] width 26 height 37
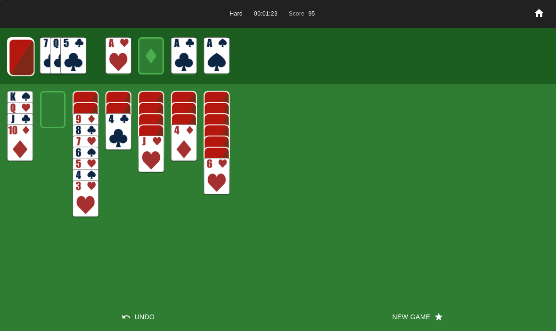
click at [17, 52] on img at bounding box center [21, 57] width 26 height 37
click at [16, 53] on img at bounding box center [21, 56] width 26 height 37
click at [17, 55] on img at bounding box center [21, 56] width 26 height 37
click at [11, 53] on img at bounding box center [20, 56] width 25 height 37
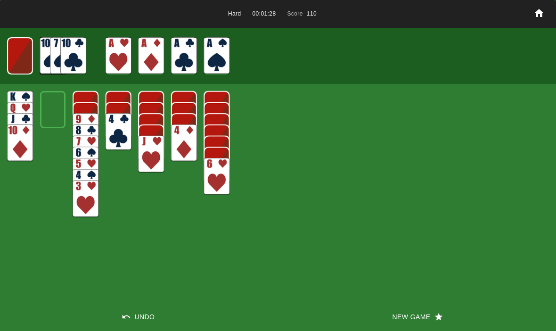
click at [25, 50] on img at bounding box center [19, 55] width 25 height 37
click at [22, 64] on img at bounding box center [20, 56] width 16 height 22
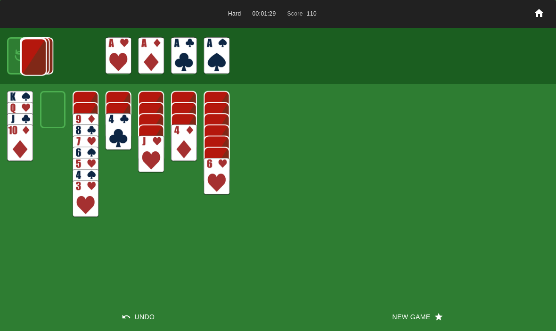
click at [21, 55] on img at bounding box center [34, 57] width 26 height 37
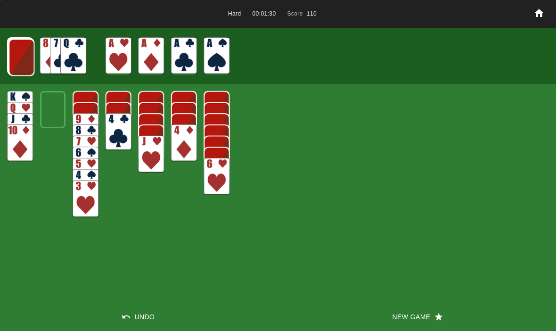
click at [19, 58] on img at bounding box center [21, 57] width 26 height 37
click at [18, 53] on img at bounding box center [21, 56] width 26 height 37
click at [25, 58] on img at bounding box center [21, 56] width 26 height 37
click at [18, 52] on img at bounding box center [20, 56] width 25 height 37
click at [16, 57] on img at bounding box center [19, 55] width 25 height 37
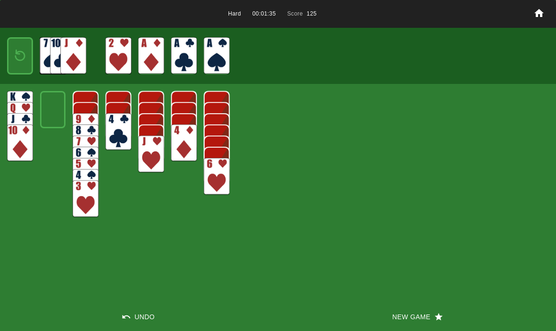
click at [14, 58] on img at bounding box center [20, 56] width 16 height 22
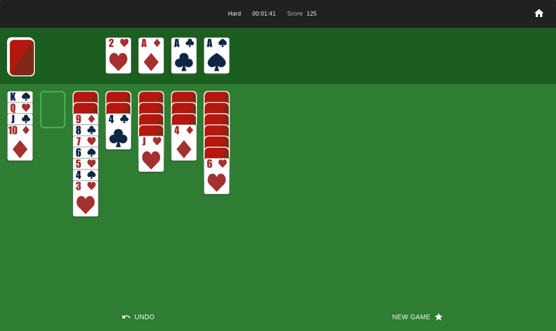
click at [33, 60] on img at bounding box center [22, 57] width 26 height 37
click at [25, 58] on img at bounding box center [21, 57] width 26 height 37
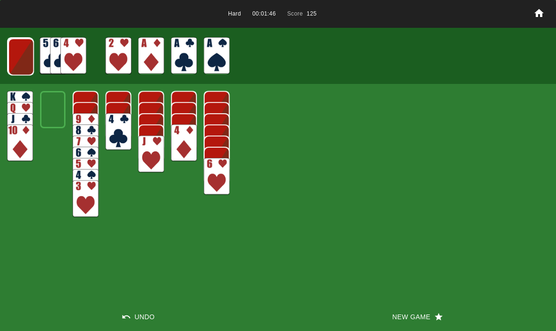
click at [24, 65] on img at bounding box center [21, 56] width 26 height 37
click at [18, 58] on img at bounding box center [21, 56] width 26 height 37
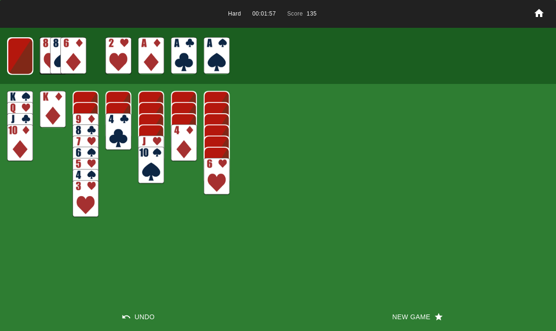
click at [33, 56] on img at bounding box center [20, 56] width 25 height 37
click at [18, 59] on img at bounding box center [20, 56] width 16 height 22
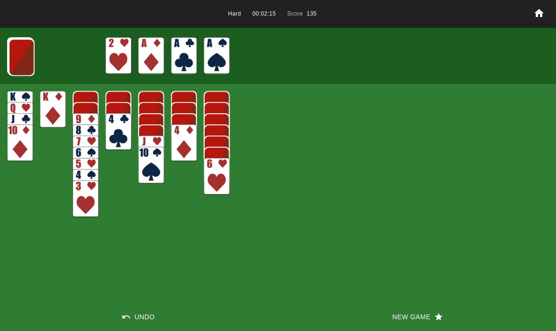
click at [19, 55] on img at bounding box center [21, 57] width 26 height 37
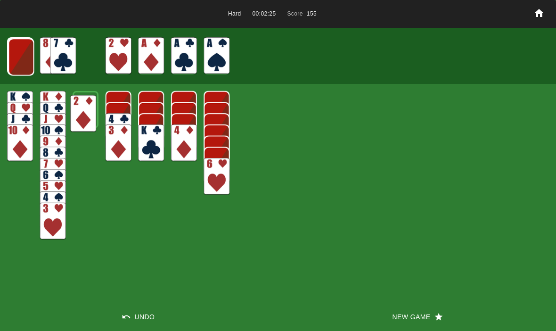
click at [95, 119] on img at bounding box center [83, 113] width 26 height 37
click at [14, 54] on img at bounding box center [21, 56] width 26 height 37
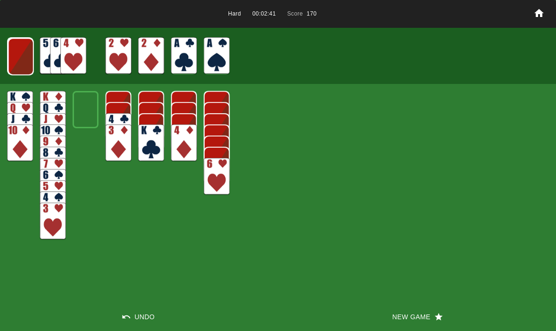
click at [18, 59] on img at bounding box center [21, 56] width 26 height 37
click at [15, 58] on img at bounding box center [20, 56] width 25 height 37
click at [17, 58] on img at bounding box center [19, 55] width 25 height 37
click at [17, 59] on img at bounding box center [20, 56] width 16 height 22
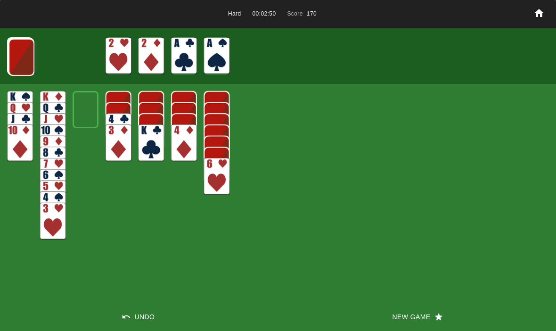
click at [20, 52] on img at bounding box center [21, 57] width 26 height 37
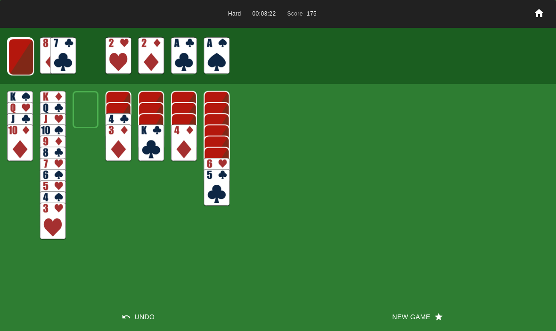
click at [10, 58] on img at bounding box center [21, 56] width 26 height 37
click at [12, 63] on img at bounding box center [21, 56] width 26 height 37
click at [15, 74] on img at bounding box center [20, 56] width 25 height 37
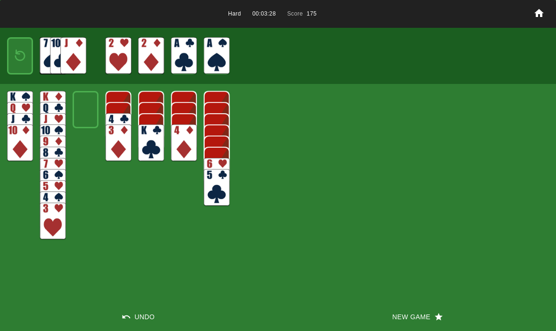
click at [15, 60] on img at bounding box center [20, 56] width 16 height 22
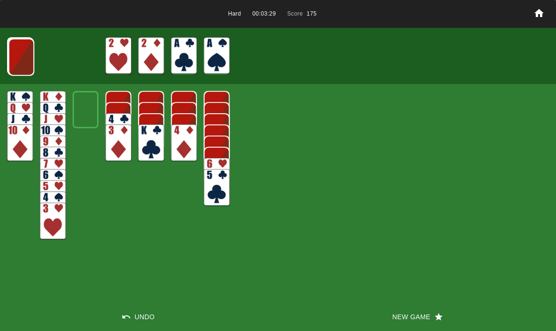
click at [13, 55] on img at bounding box center [21, 57] width 26 height 37
click at [17, 62] on img at bounding box center [21, 56] width 26 height 37
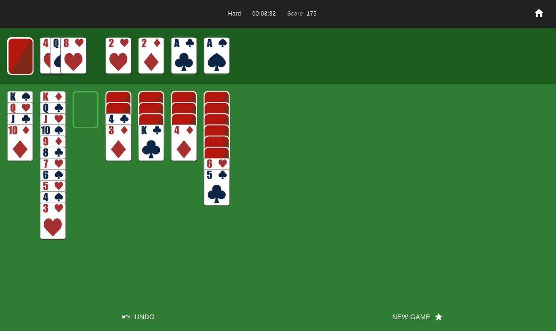
click at [14, 62] on img at bounding box center [21, 56] width 26 height 37
click at [20, 60] on img at bounding box center [20, 55] width 26 height 37
click at [415, 307] on button "New Game" at bounding box center [417, 317] width 278 height 28
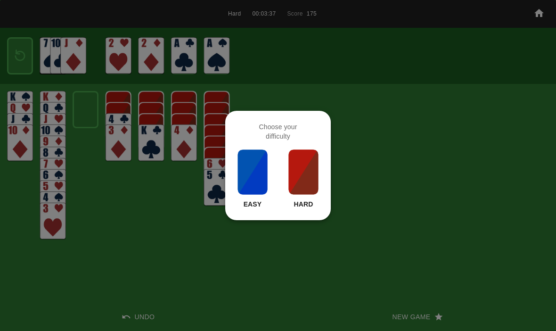
click at [299, 175] on img at bounding box center [304, 172] width 32 height 47
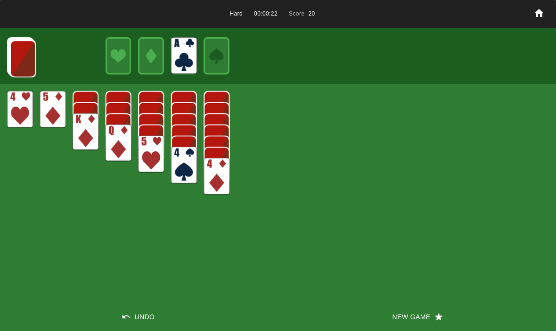
click at [26, 61] on img at bounding box center [23, 58] width 26 height 37
click at [22, 59] on img at bounding box center [23, 58] width 26 height 37
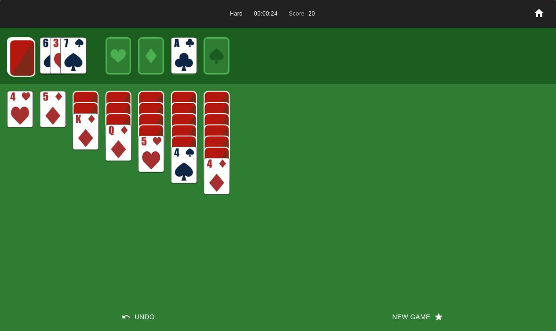
click at [12, 61] on img at bounding box center [22, 58] width 26 height 37
click at [18, 63] on img at bounding box center [22, 57] width 26 height 37
click at [14, 64] on img at bounding box center [21, 57] width 26 height 37
click at [11, 57] on img at bounding box center [21, 56] width 26 height 37
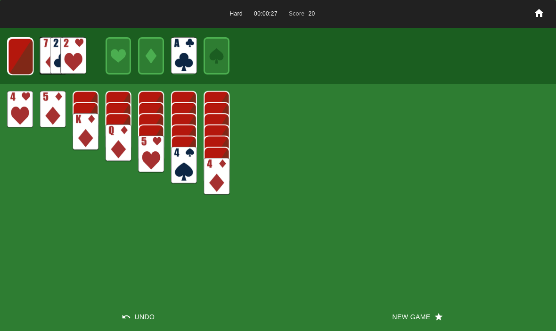
click at [23, 50] on img at bounding box center [21, 56] width 26 height 37
click at [22, 57] on img at bounding box center [20, 56] width 25 height 37
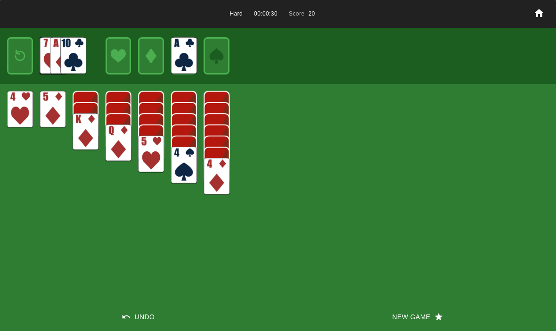
click at [17, 55] on img at bounding box center [20, 56] width 16 height 22
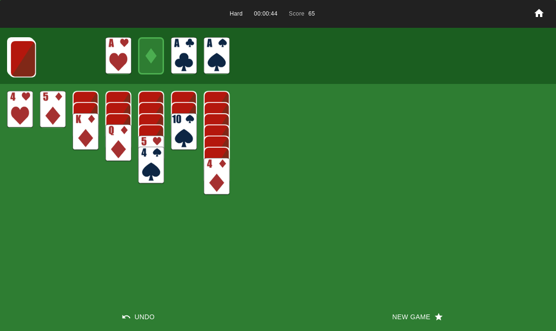
click at [20, 62] on img at bounding box center [23, 58] width 26 height 37
click at [14, 53] on img at bounding box center [23, 58] width 26 height 37
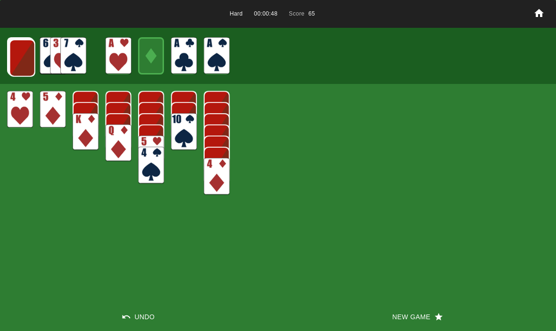
click at [18, 62] on img at bounding box center [22, 58] width 26 height 37
click at [22, 65] on img at bounding box center [22, 57] width 26 height 37
click at [24, 65] on img at bounding box center [21, 57] width 26 height 37
click at [16, 62] on img at bounding box center [21, 56] width 26 height 37
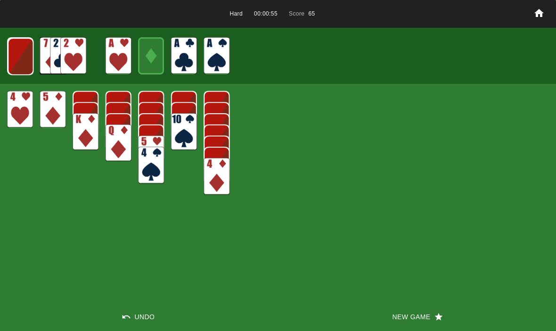
click at [27, 55] on img at bounding box center [21, 56] width 26 height 37
click at [25, 57] on img at bounding box center [20, 56] width 25 height 37
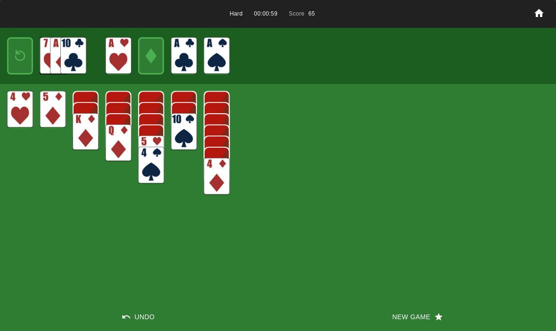
click at [21, 60] on img at bounding box center [20, 56] width 16 height 22
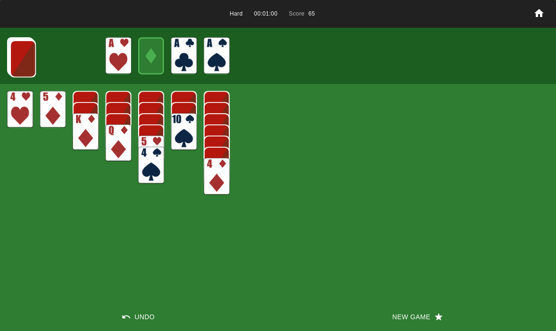
click at [21, 63] on img at bounding box center [23, 58] width 26 height 37
click at [12, 53] on img at bounding box center [23, 58] width 26 height 37
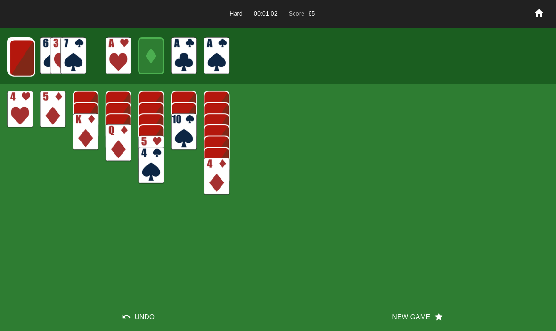
click at [19, 59] on img at bounding box center [22, 58] width 26 height 37
click at [20, 55] on img at bounding box center [22, 57] width 26 height 37
click at [17, 60] on img at bounding box center [21, 57] width 26 height 37
click at [14, 59] on img at bounding box center [21, 56] width 26 height 37
